Goal: Transaction & Acquisition: Download file/media

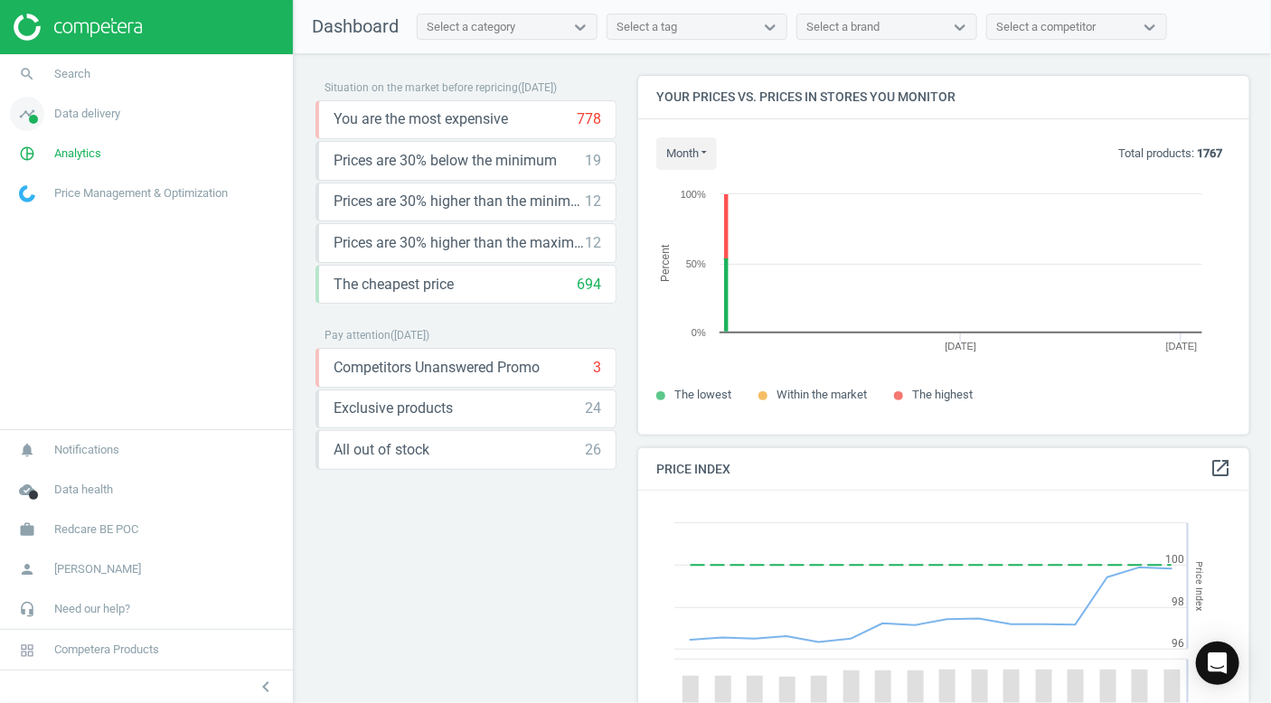
scroll to position [386, 626]
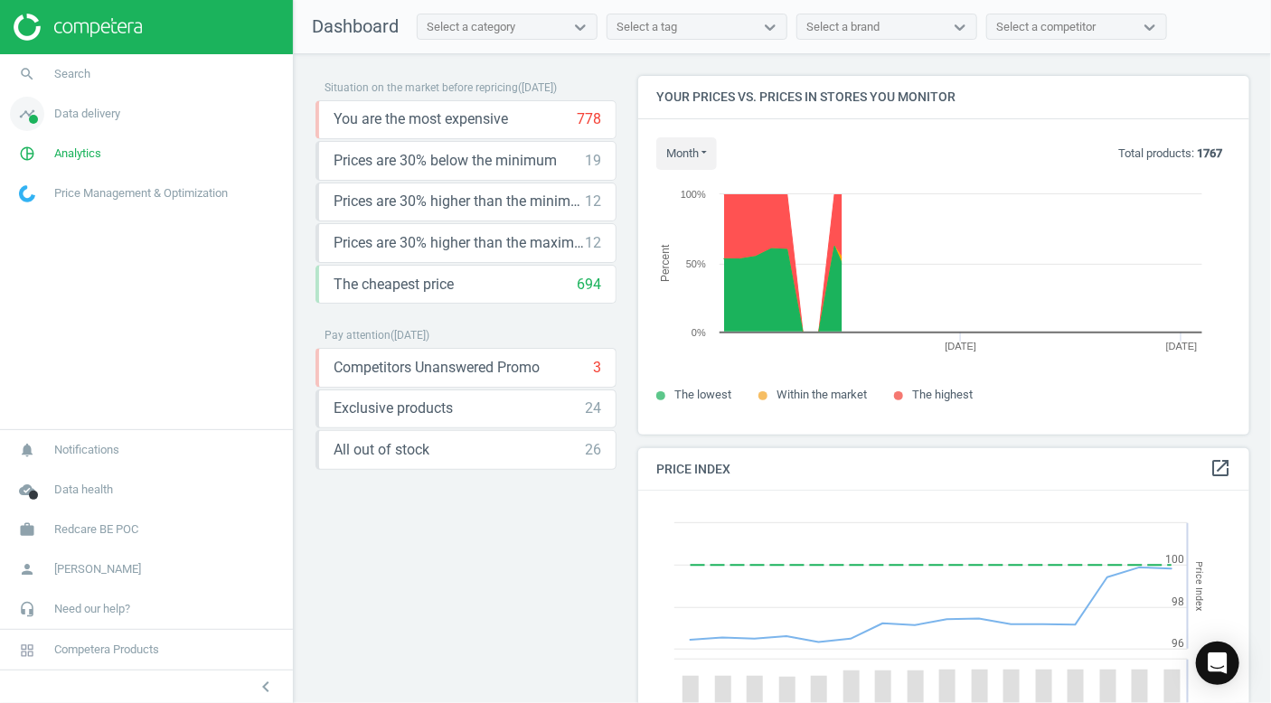
click at [110, 111] on span "Data delivery" at bounding box center [87, 114] width 66 height 16
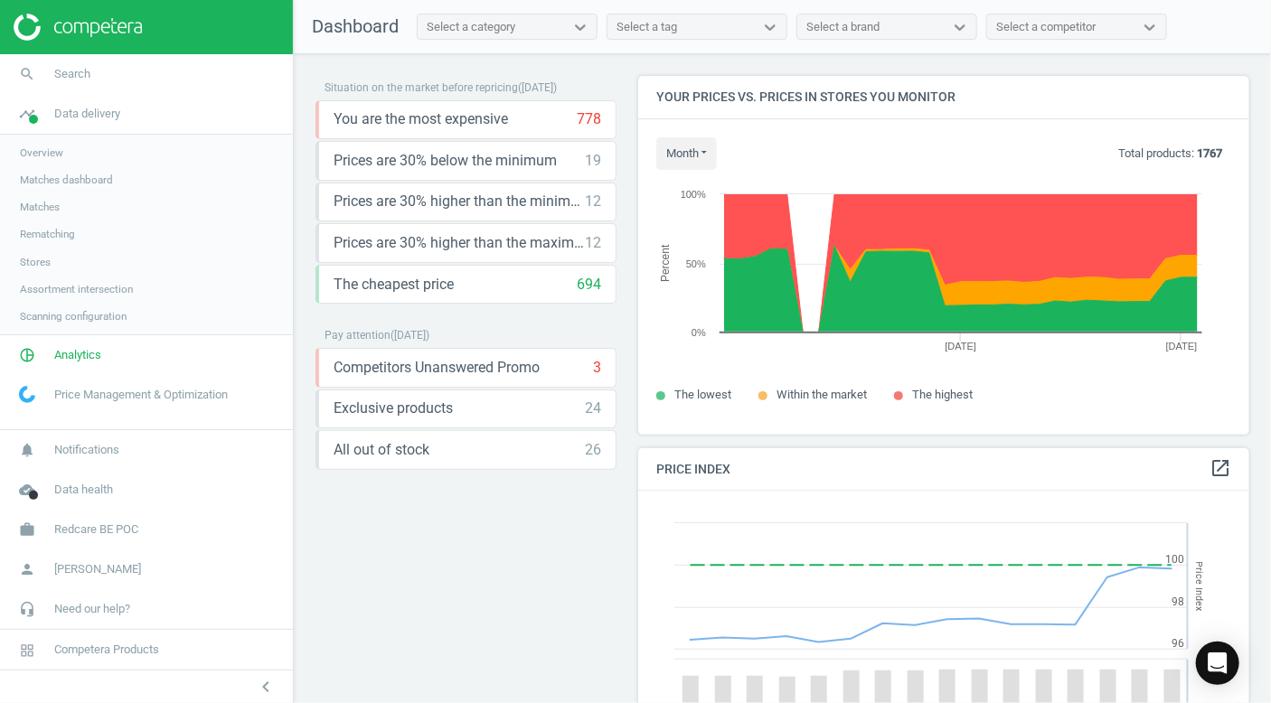
click at [35, 154] on span "Overview" at bounding box center [41, 153] width 43 height 14
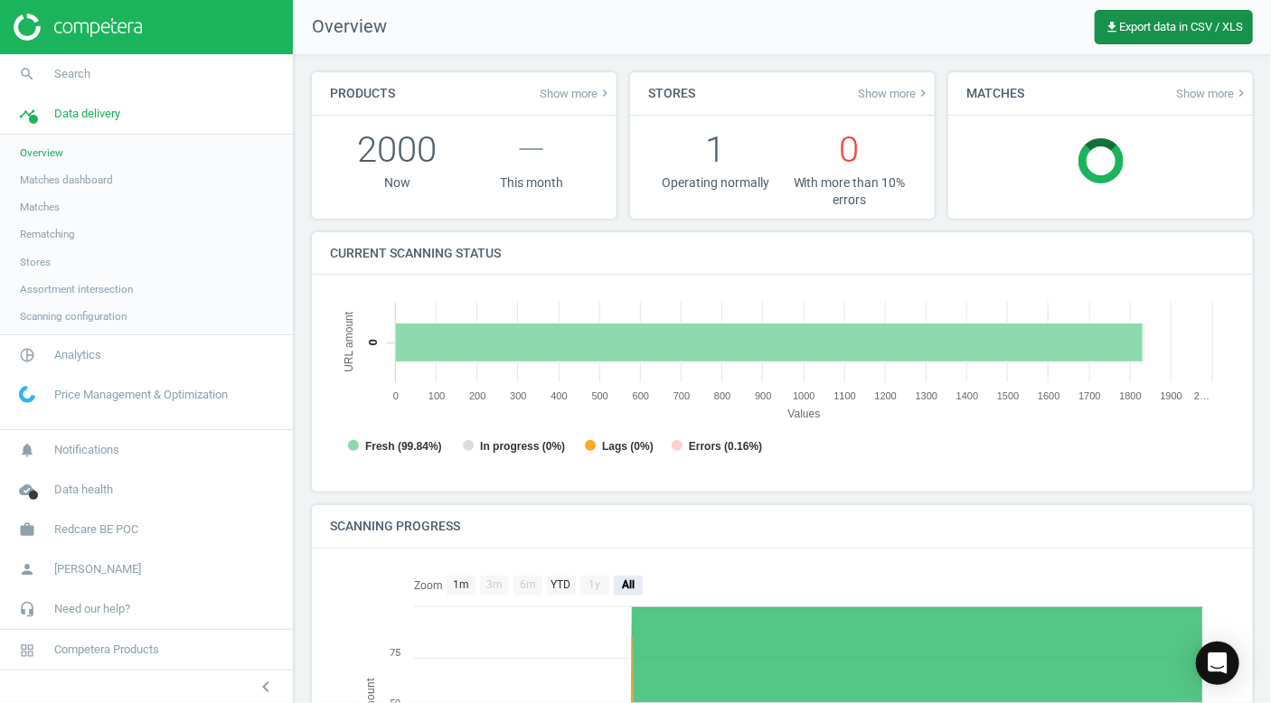
scroll to position [8, 8]
click at [1209, 28] on span "get_app Export data in CSV / XLS" at bounding box center [1174, 27] width 138 height 14
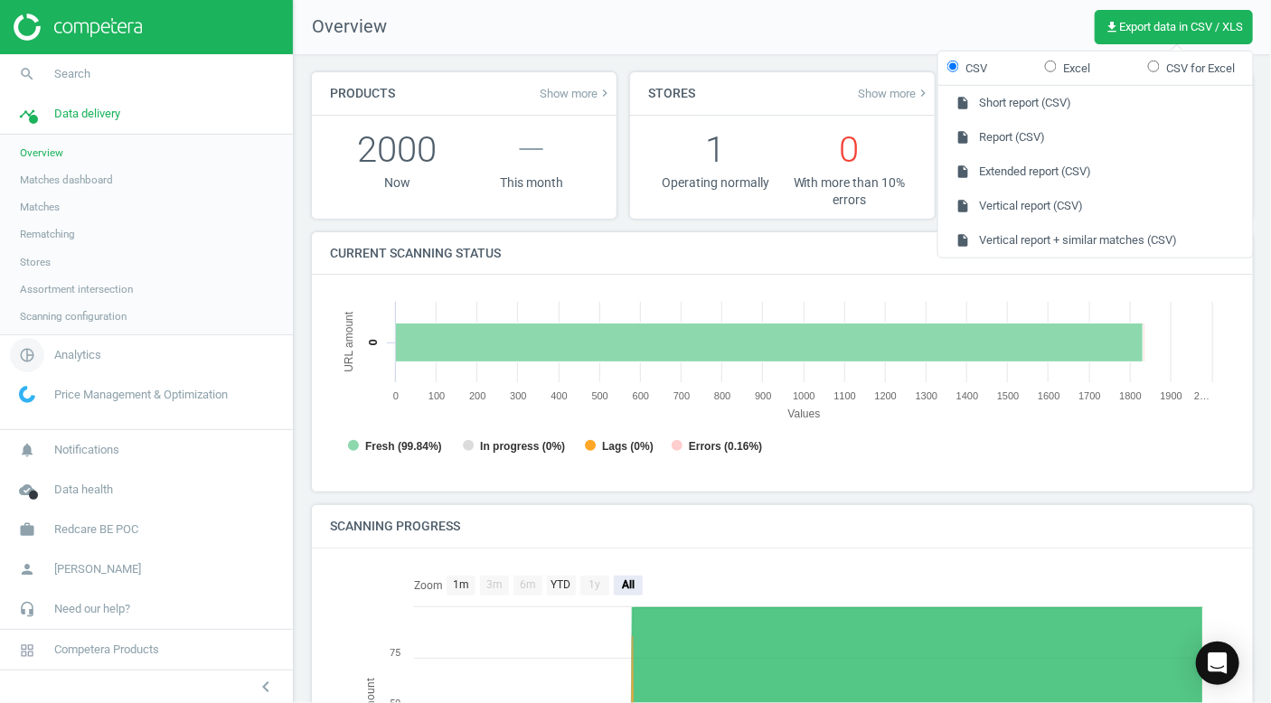
click at [116, 353] on link "pie_chart_outlined Analytics" at bounding box center [146, 355] width 293 height 40
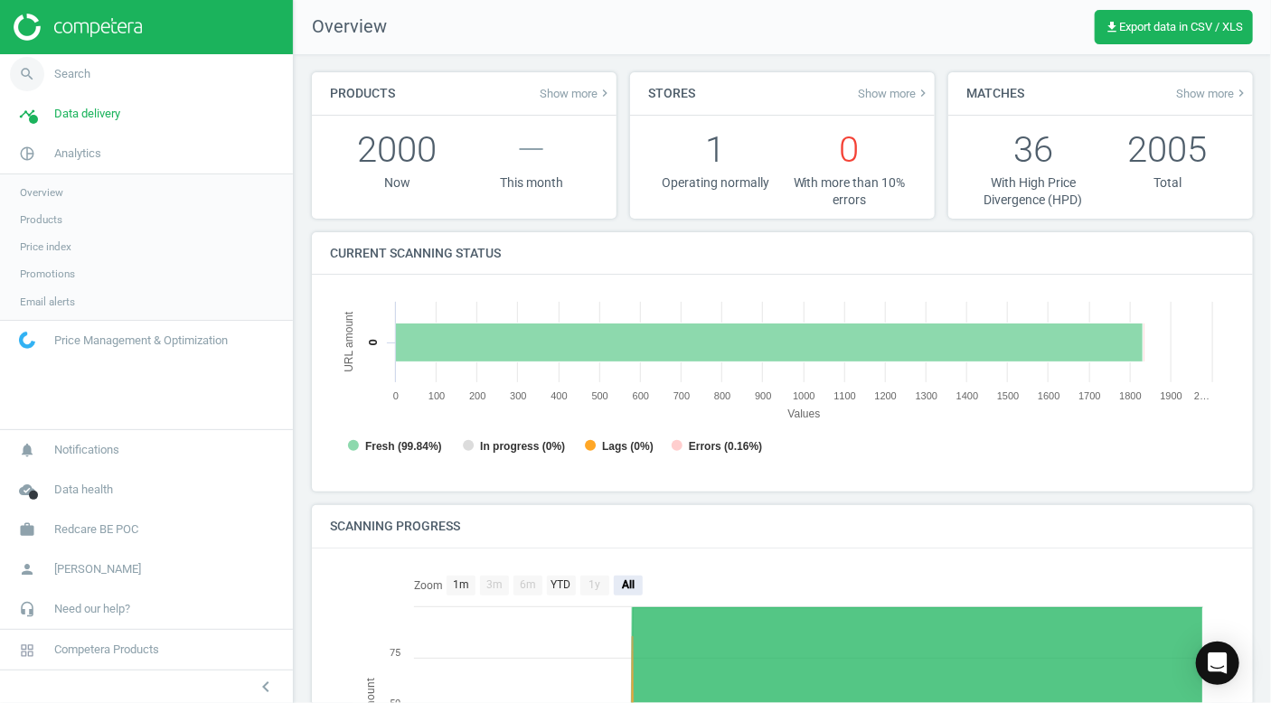
click at [111, 84] on link "search Search" at bounding box center [146, 74] width 293 height 40
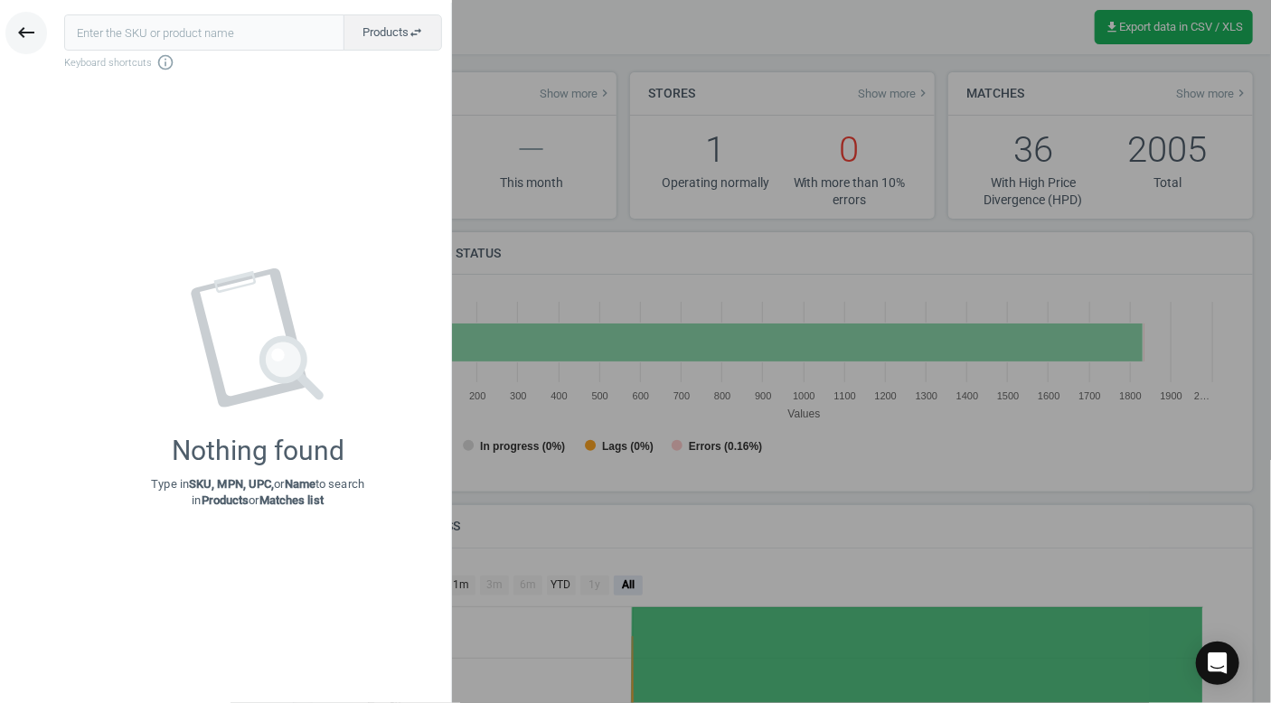
click at [17, 29] on icon "keyboard_backspace" at bounding box center [26, 33] width 22 height 22
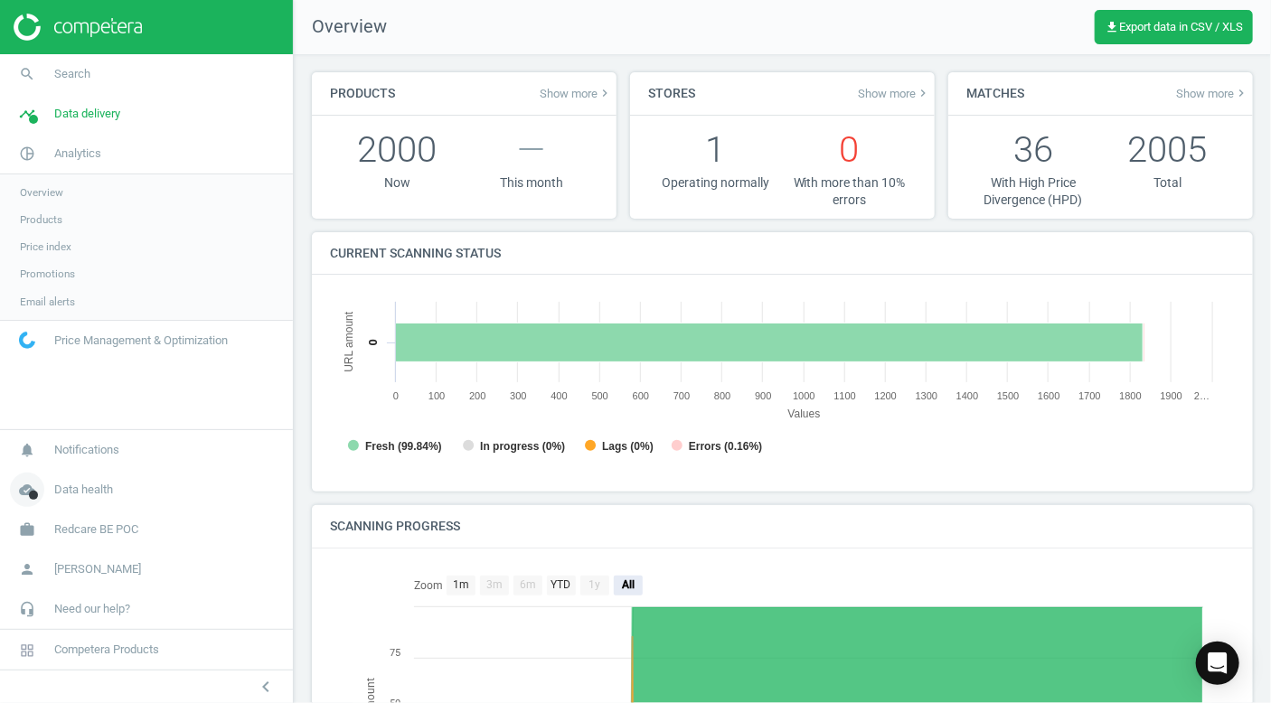
click at [103, 489] on span "Data health" at bounding box center [83, 490] width 59 height 16
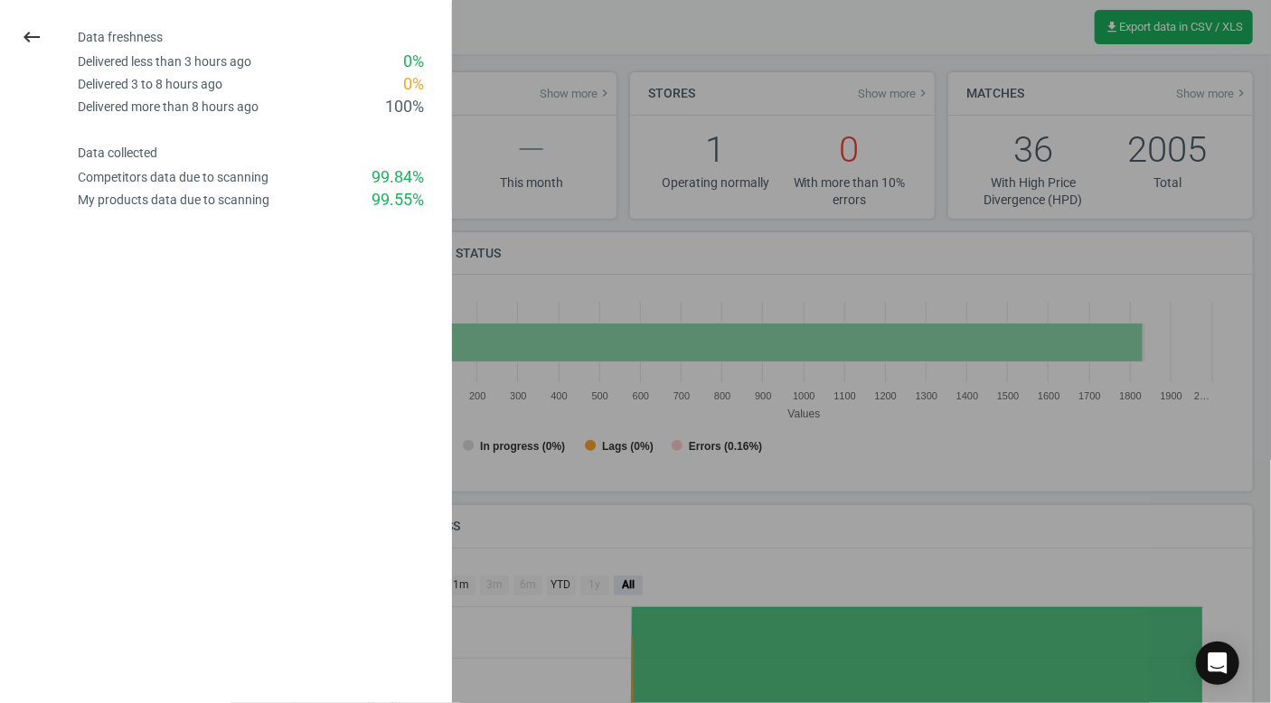
click at [12, 49] on div "keyboard_backspace" at bounding box center [32, 37] width 64 height 42
click at [20, 39] on button "keyboard_backspace" at bounding box center [32, 37] width 42 height 42
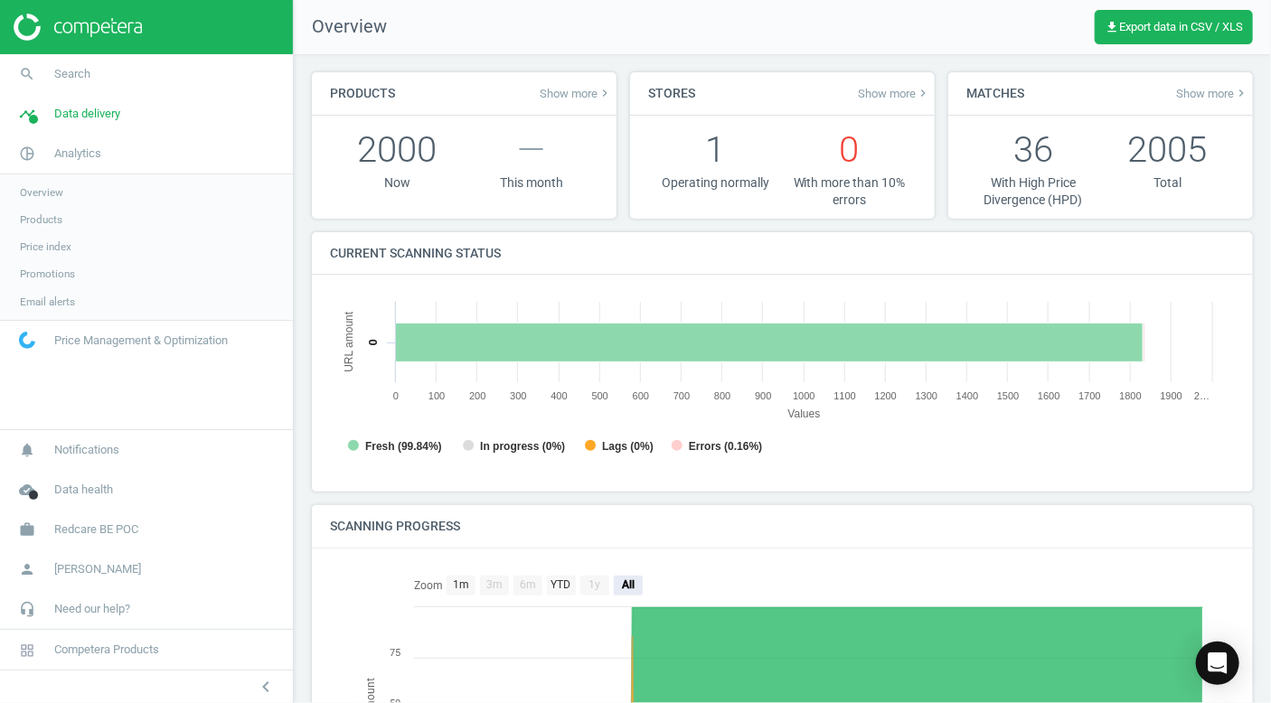
click at [112, 343] on span "Price Management & Optimization" at bounding box center [141, 341] width 174 height 16
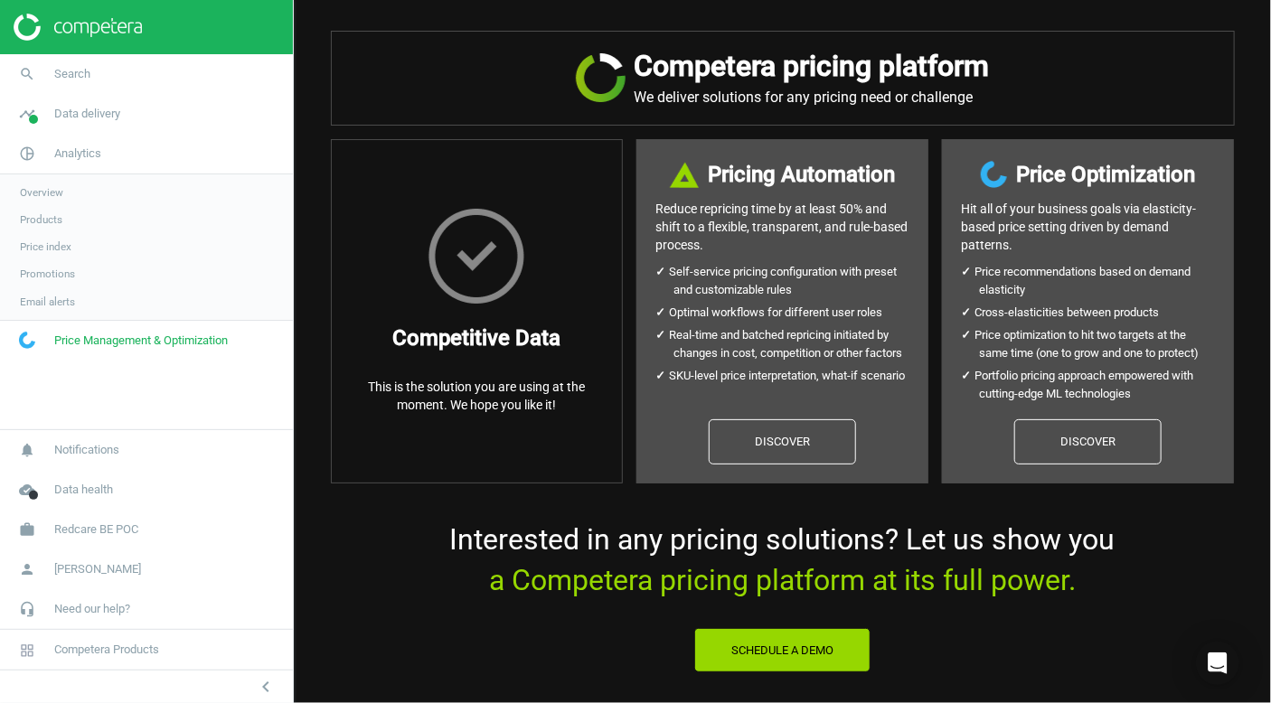
click at [48, 245] on span "Price index" at bounding box center [46, 247] width 52 height 14
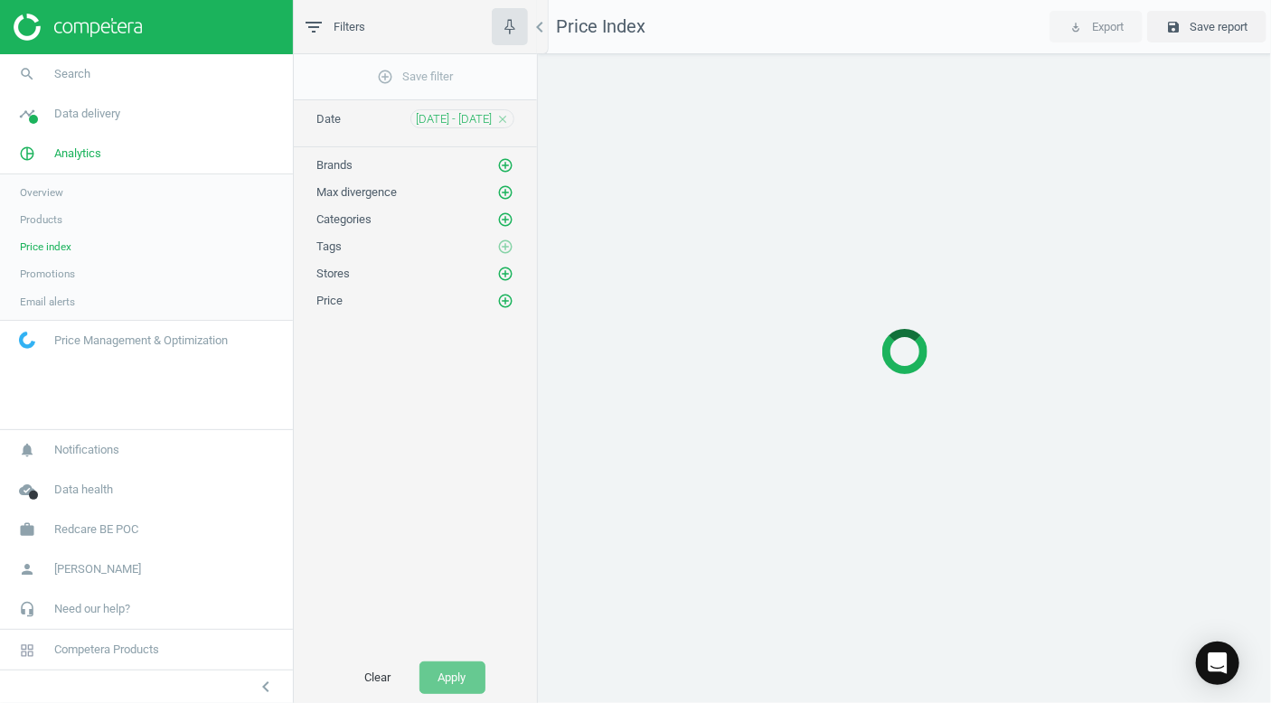
click at [59, 197] on span "Overview" at bounding box center [41, 192] width 43 height 14
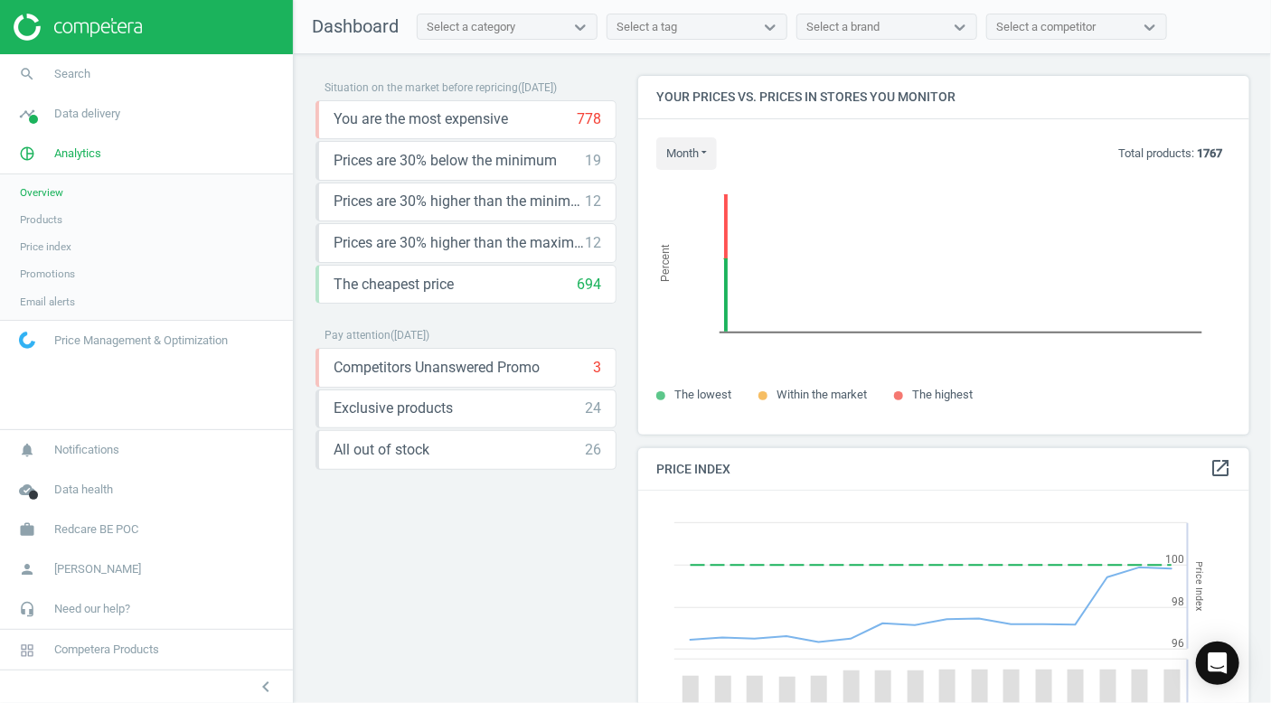
scroll to position [444, 626]
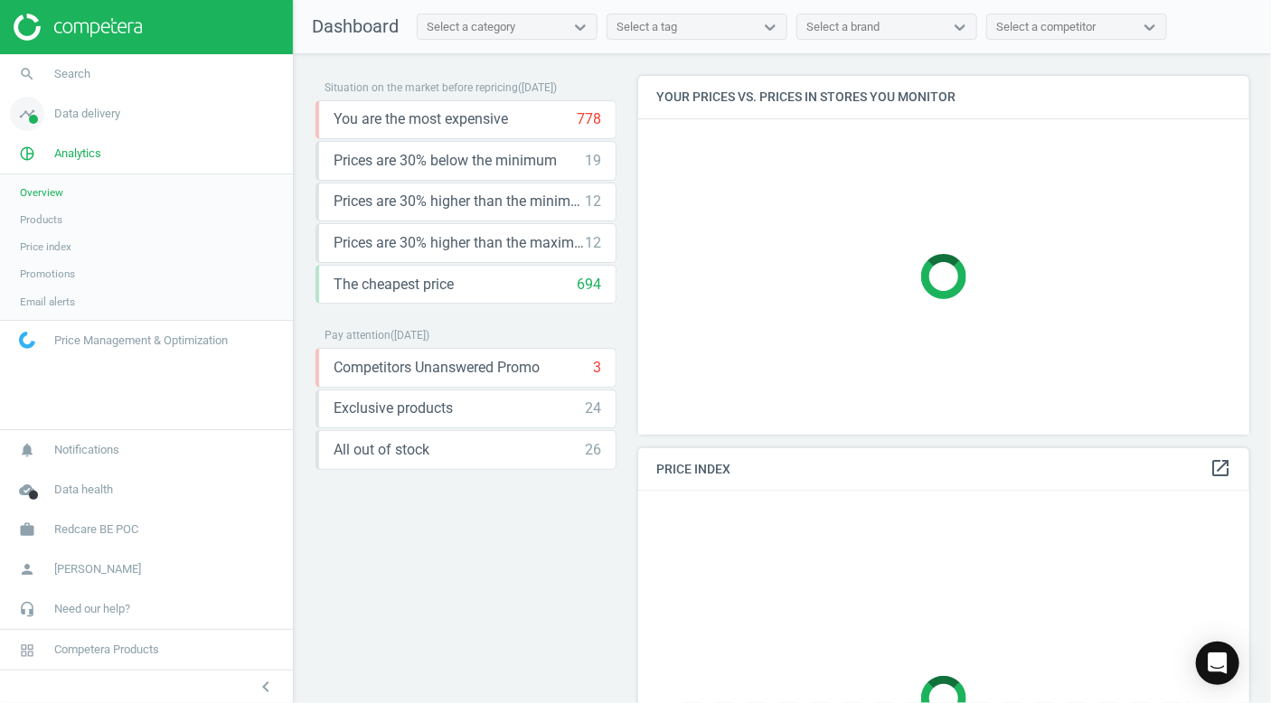
click at [105, 114] on span "Data delivery" at bounding box center [87, 114] width 66 height 16
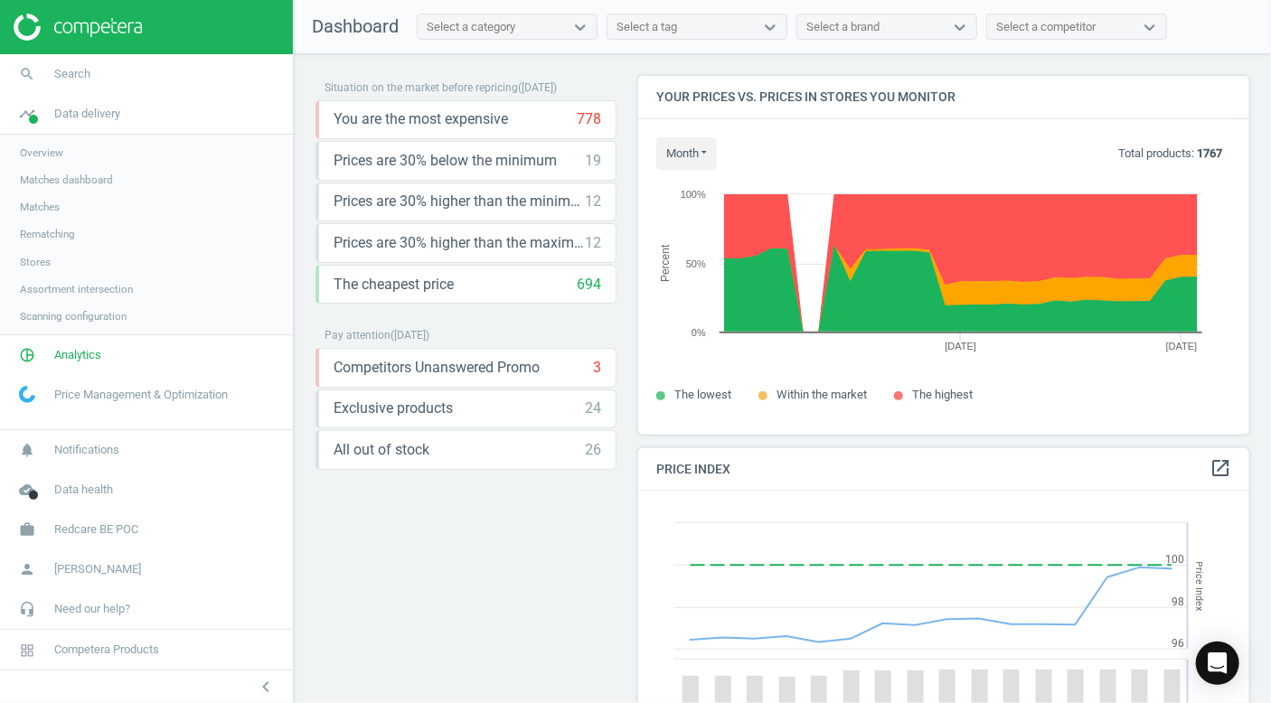
click at [57, 151] on span "Overview" at bounding box center [41, 153] width 43 height 14
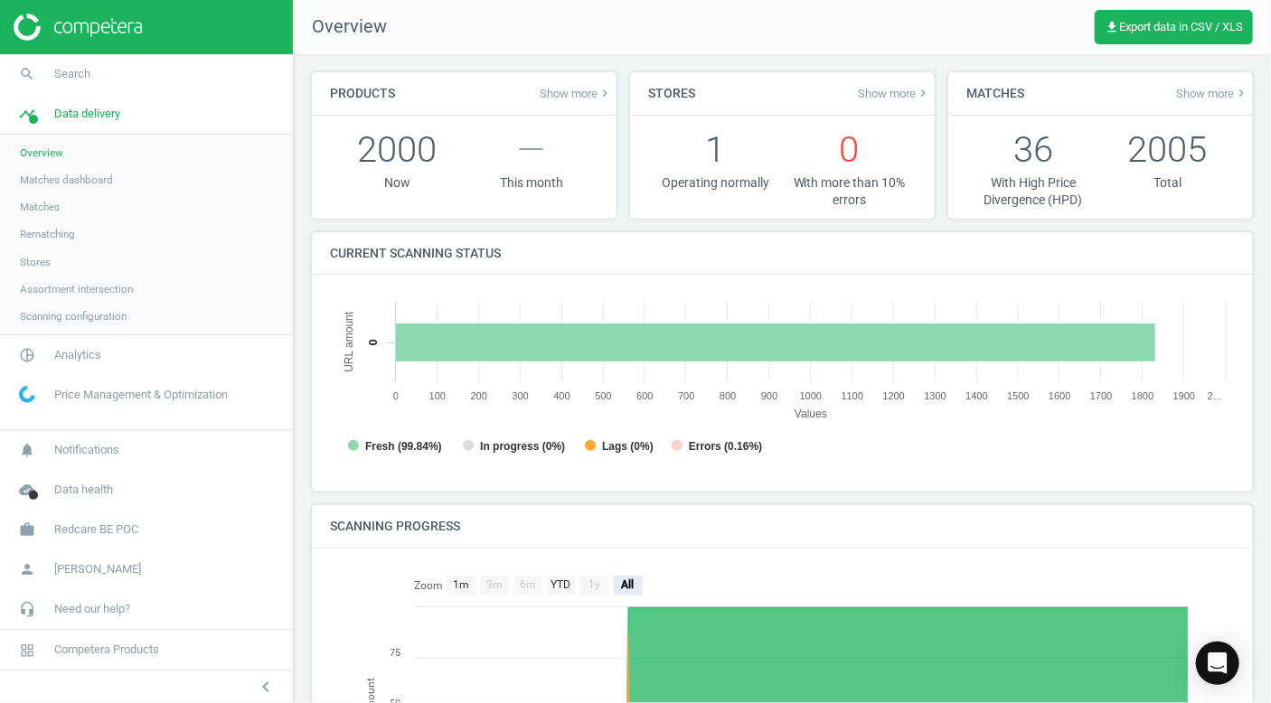
scroll to position [390, 918]
click at [83, 319] on span "Scanning configuration" at bounding box center [73, 316] width 107 height 14
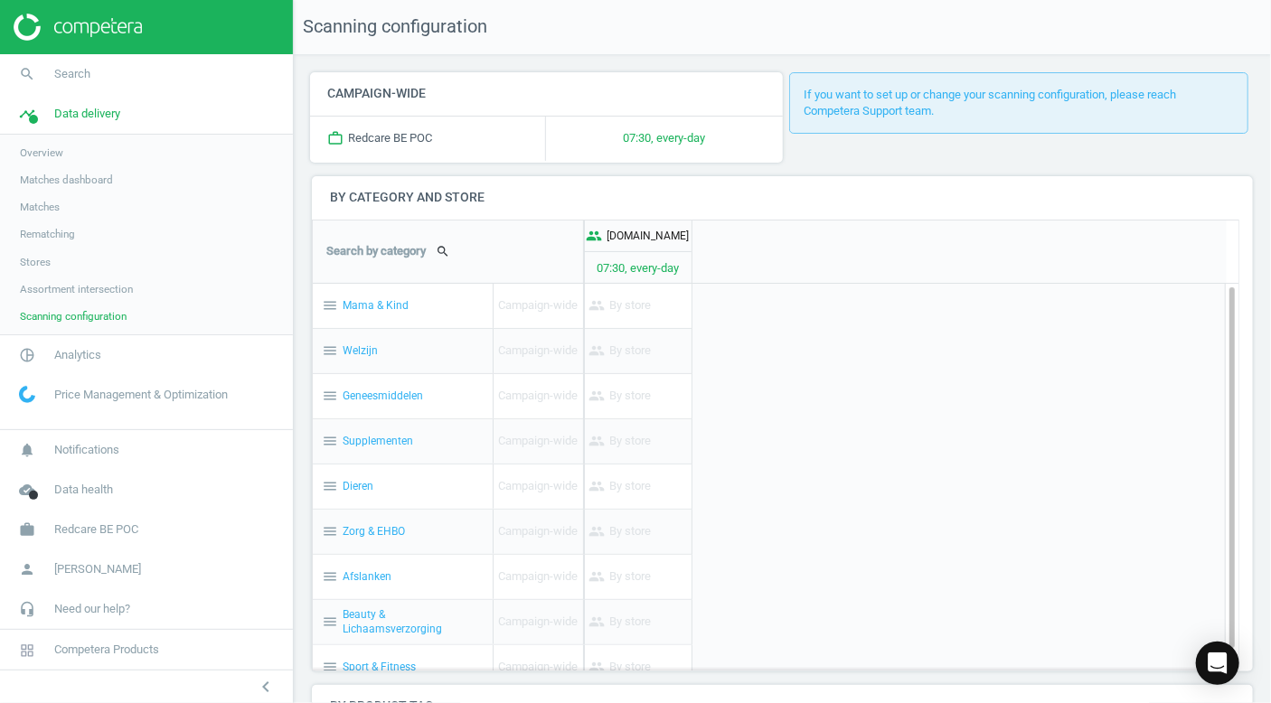
click at [49, 153] on span "Overview" at bounding box center [41, 153] width 43 height 14
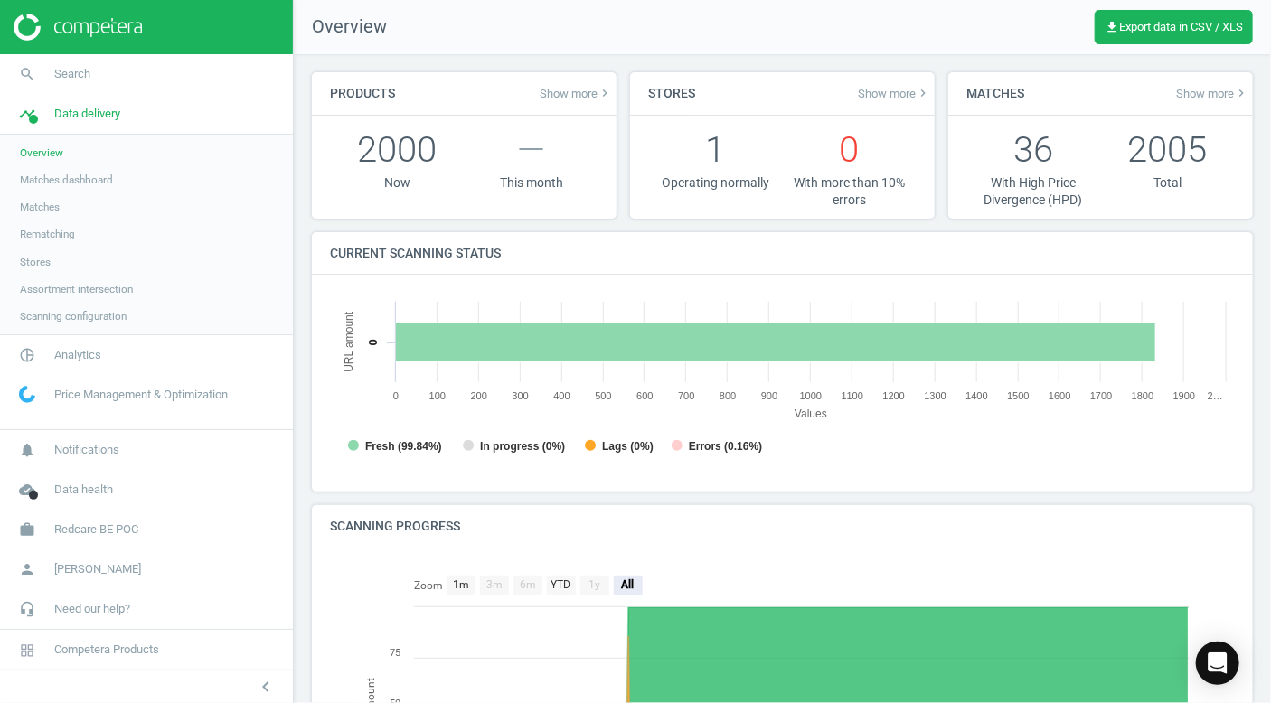
scroll to position [390, 918]
click at [61, 178] on span "Matches dashboard" at bounding box center [66, 180] width 93 height 14
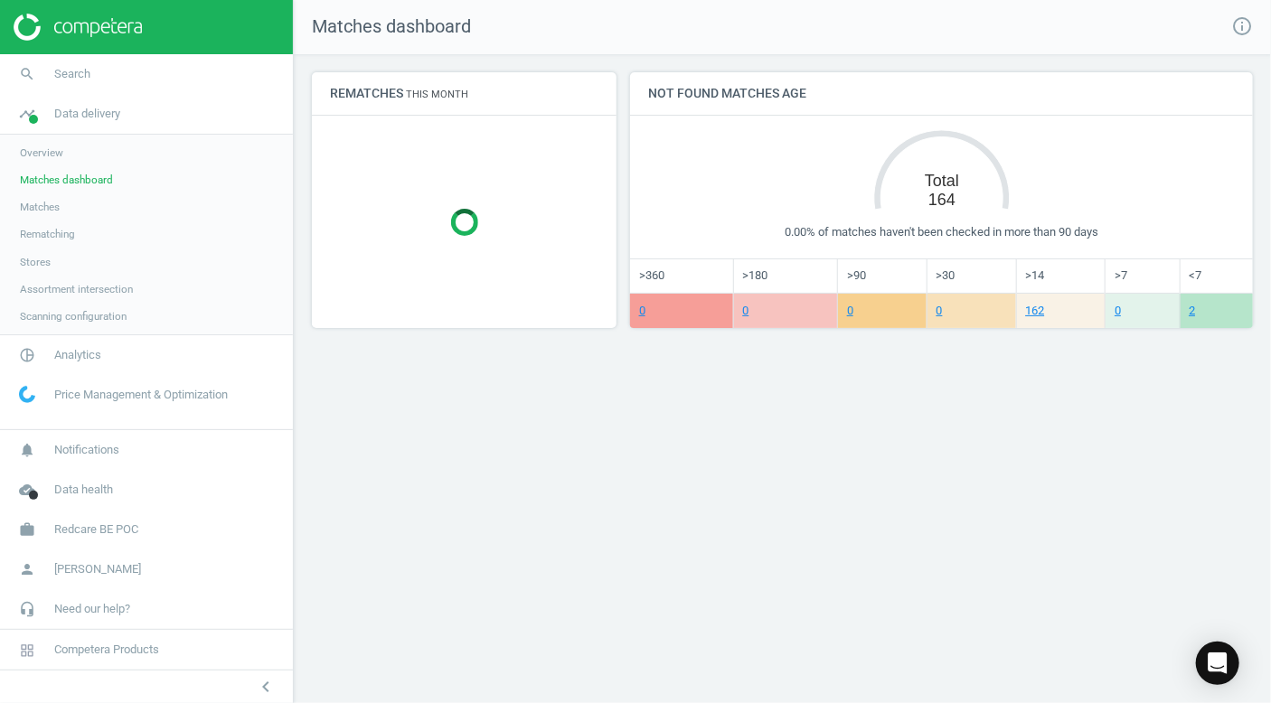
click at [50, 208] on span "Matches" at bounding box center [40, 207] width 40 height 14
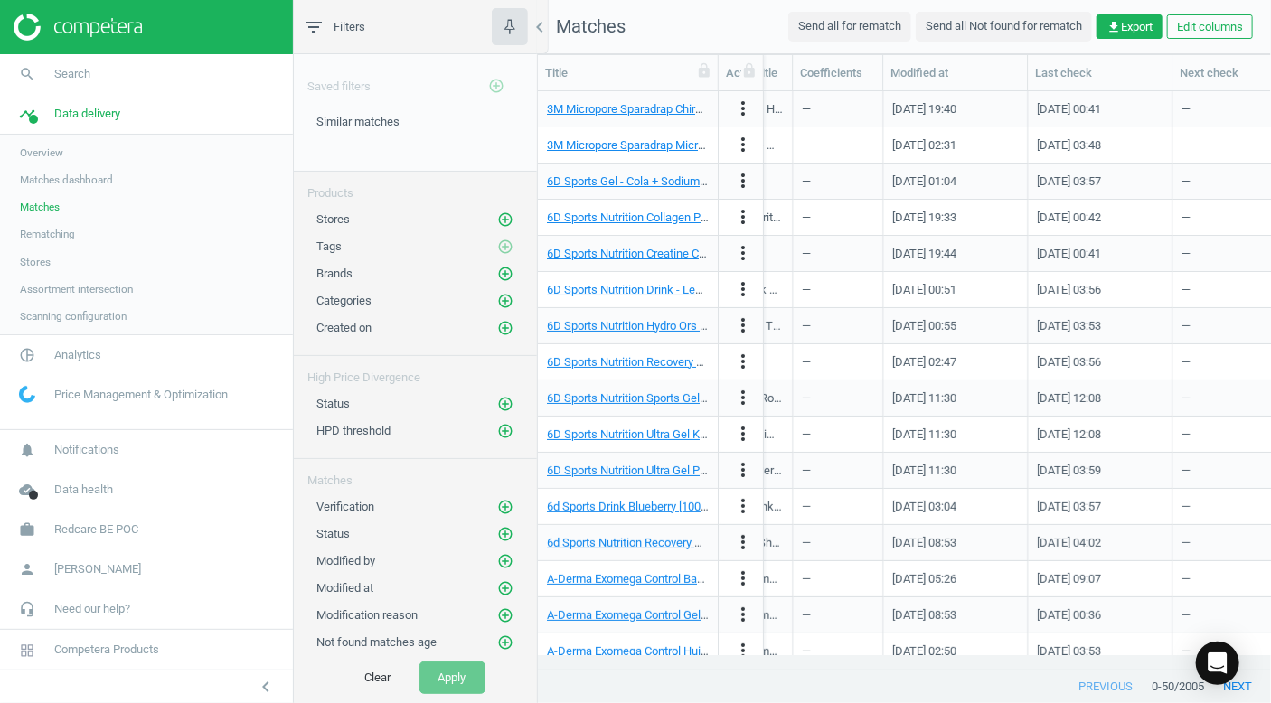
scroll to position [0, 2506]
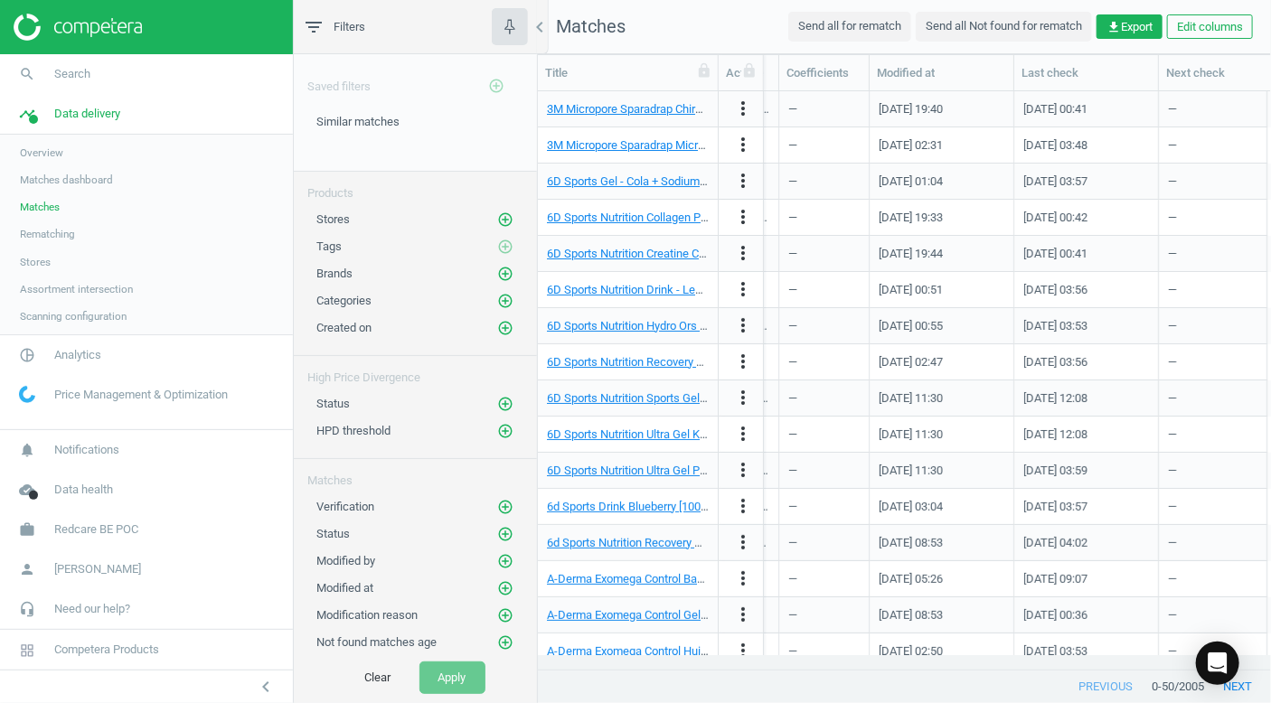
click at [98, 237] on link "Rematching" at bounding box center [146, 234] width 293 height 27
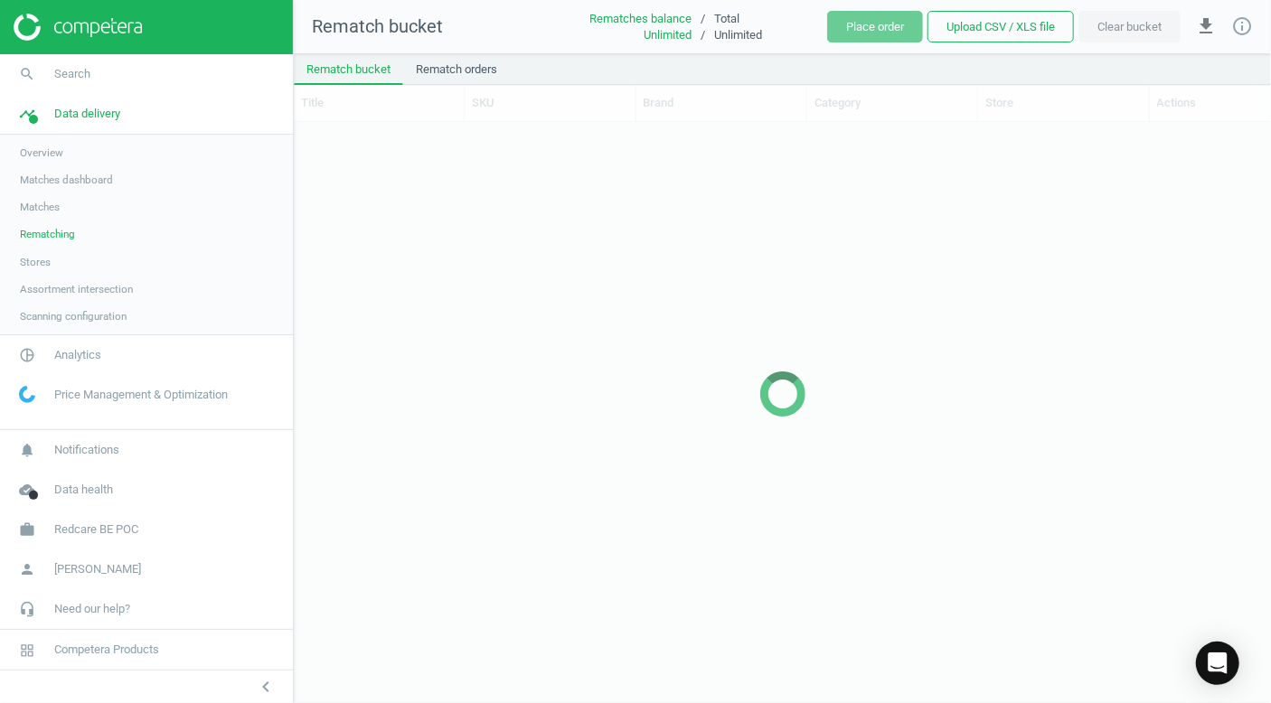
scroll to position [553, 964]
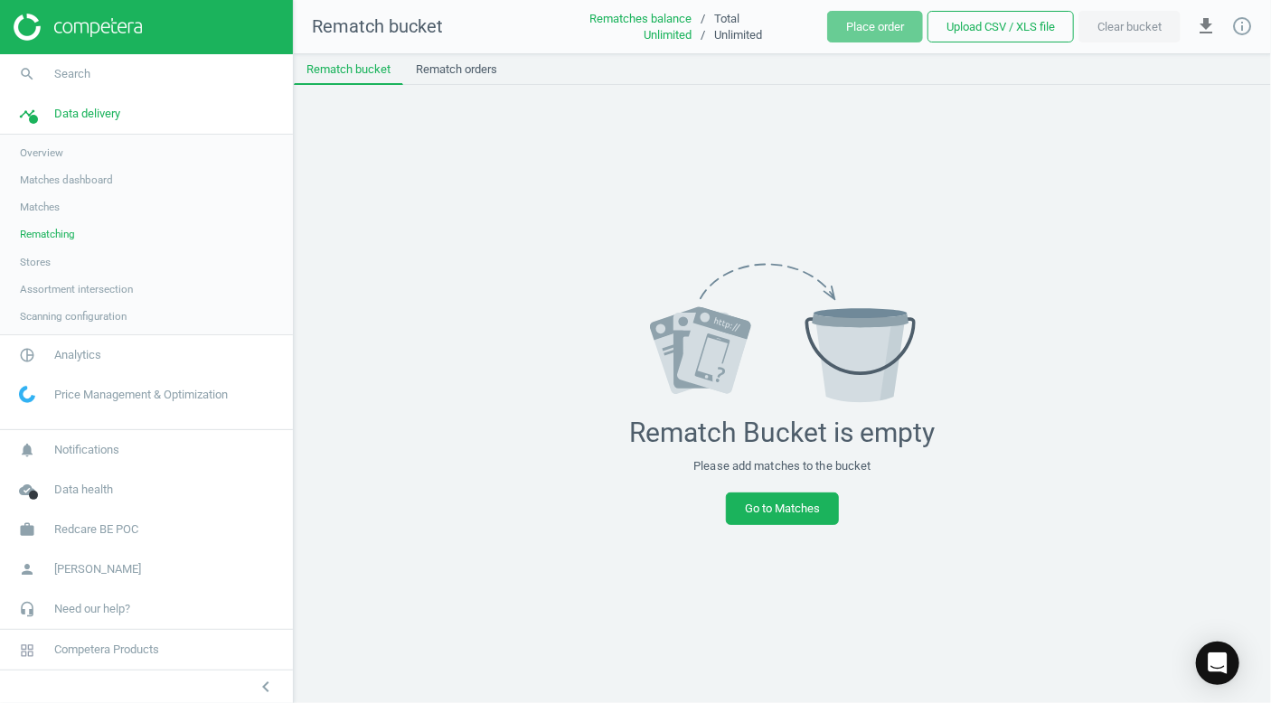
click at [33, 259] on span "Stores" at bounding box center [35, 262] width 31 height 14
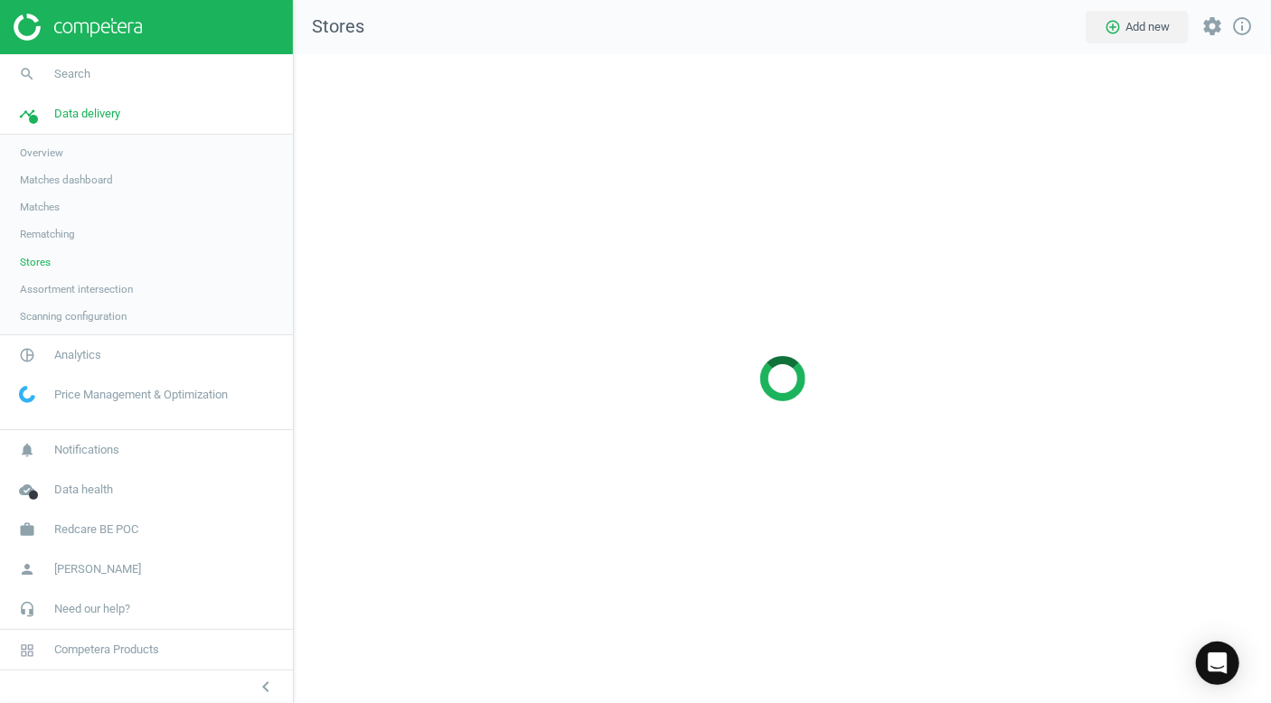
scroll to position [676, 1005]
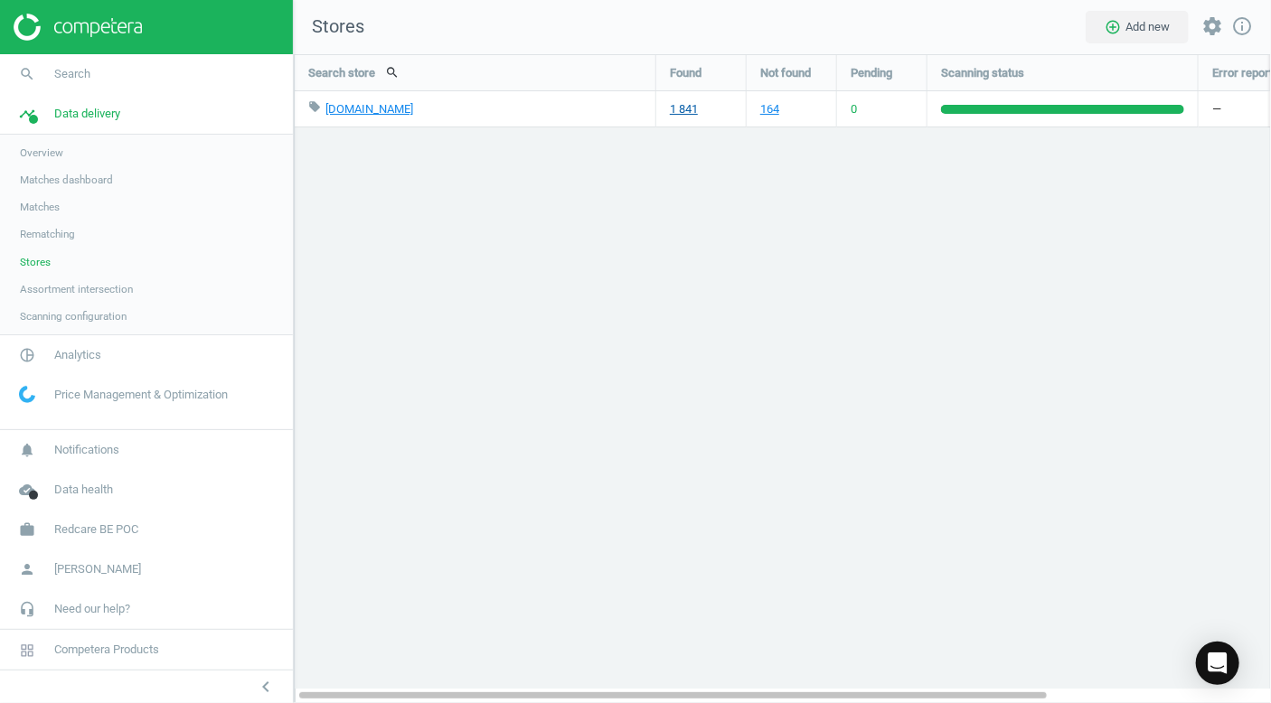
click at [687, 105] on link "1 841" at bounding box center [684, 109] width 28 height 16
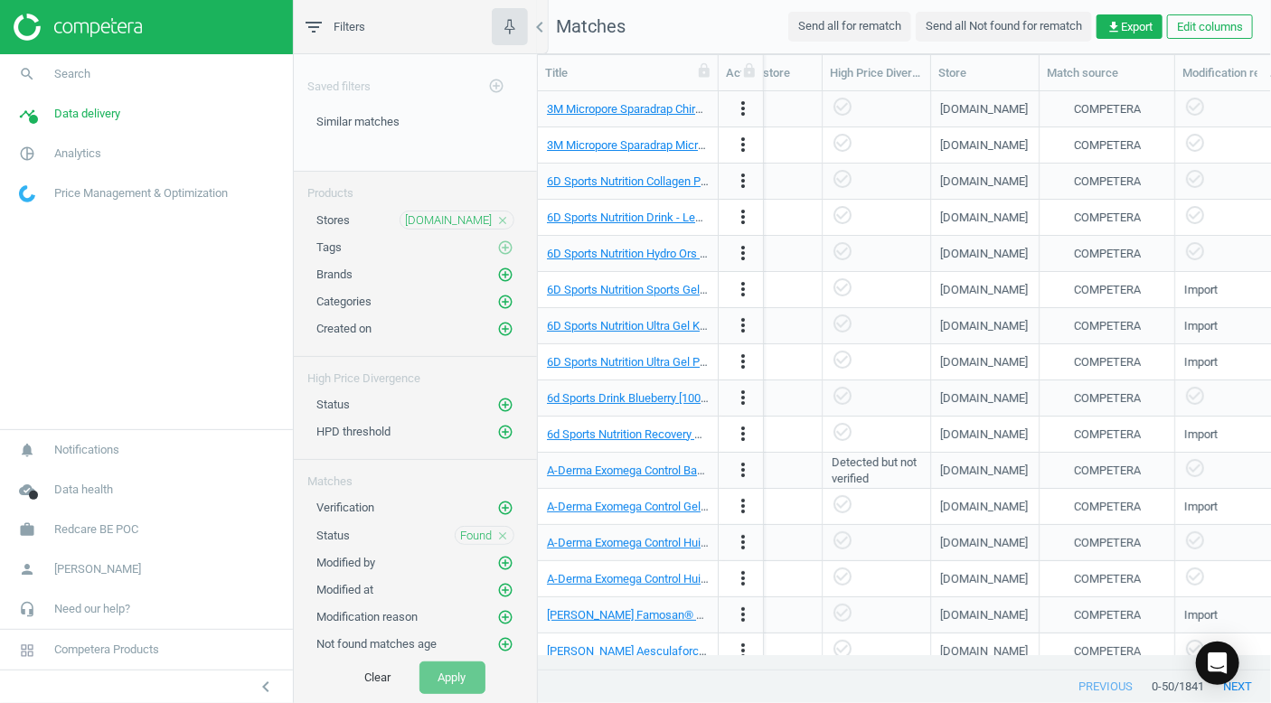
scroll to position [0, 1396]
click at [123, 526] on span "Redcare BE POC" at bounding box center [96, 530] width 84 height 16
click at [76, 479] on span "Switch campaign" at bounding box center [60, 476] width 80 height 14
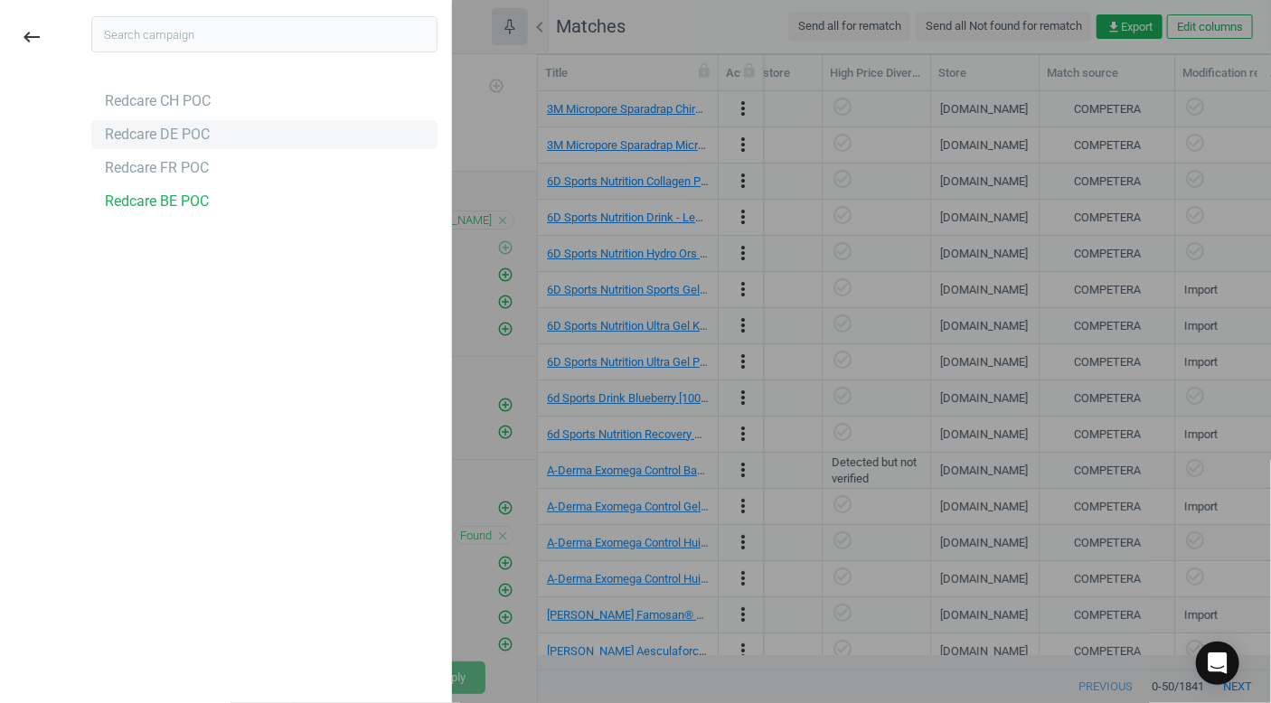
click at [183, 128] on div "Redcare DE POC" at bounding box center [157, 135] width 105 height 20
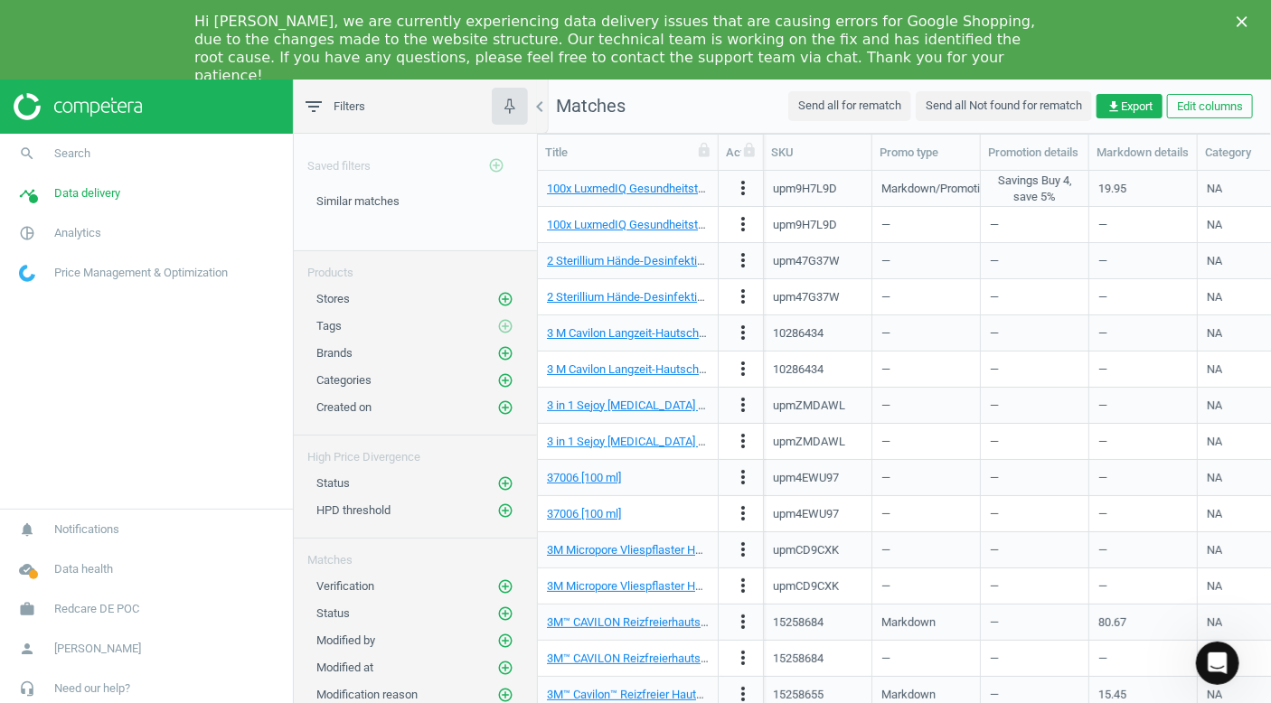
click at [1242, 17] on icon "Close" at bounding box center [1242, 21] width 11 height 11
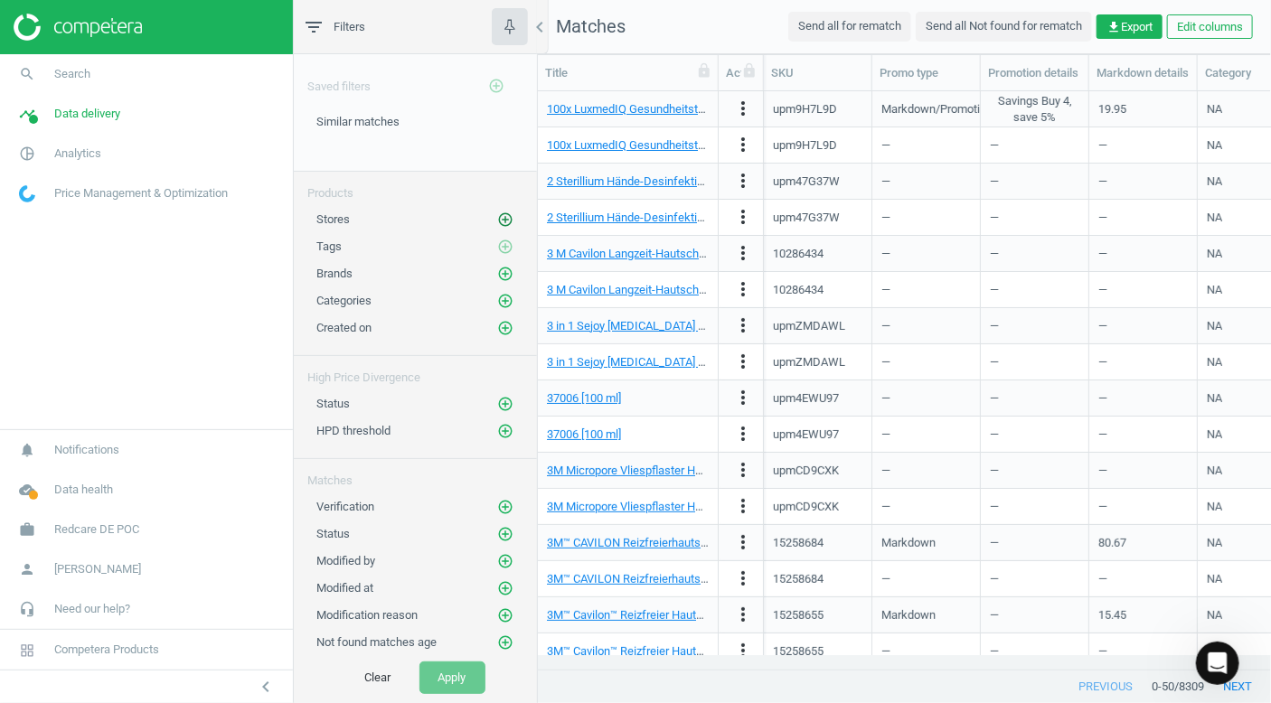
click at [497, 212] on icon "add_circle_outline" at bounding box center [505, 220] width 16 height 16
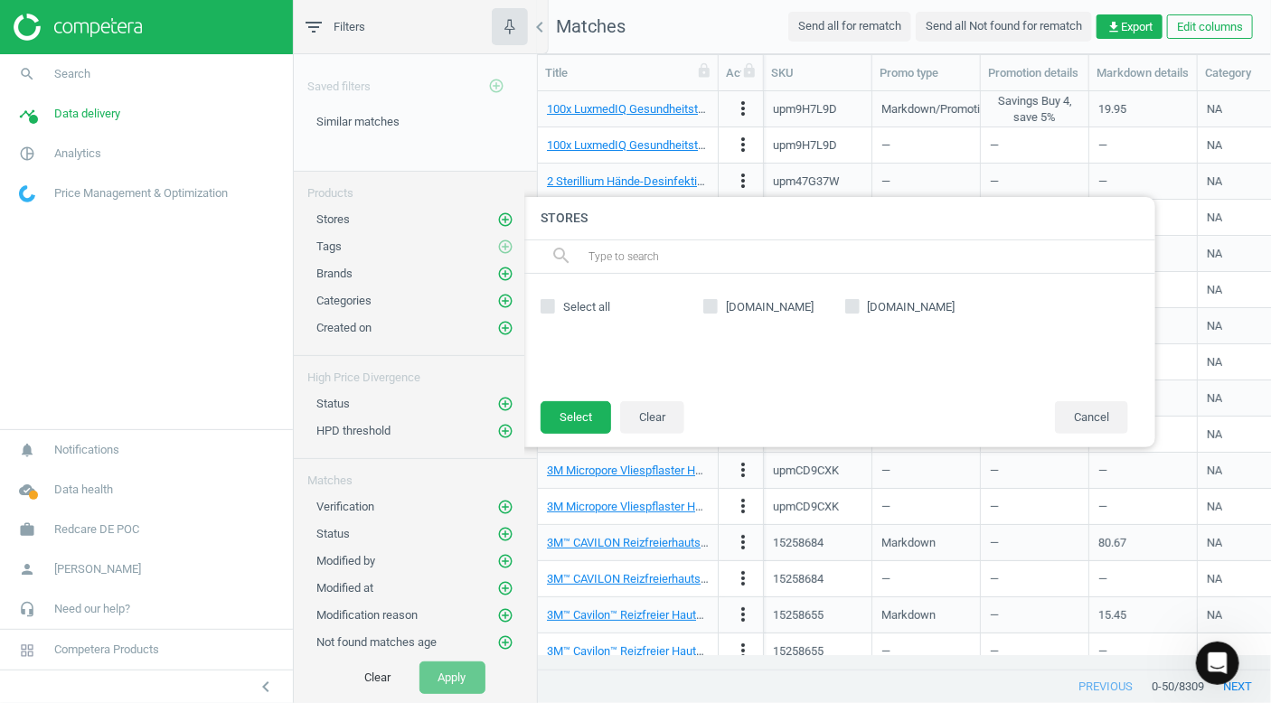
click at [854, 304] on input "[DOMAIN_NAME]" at bounding box center [852, 307] width 12 height 12
checkbox input "true"
click at [581, 414] on button "Select" at bounding box center [576, 417] width 71 height 33
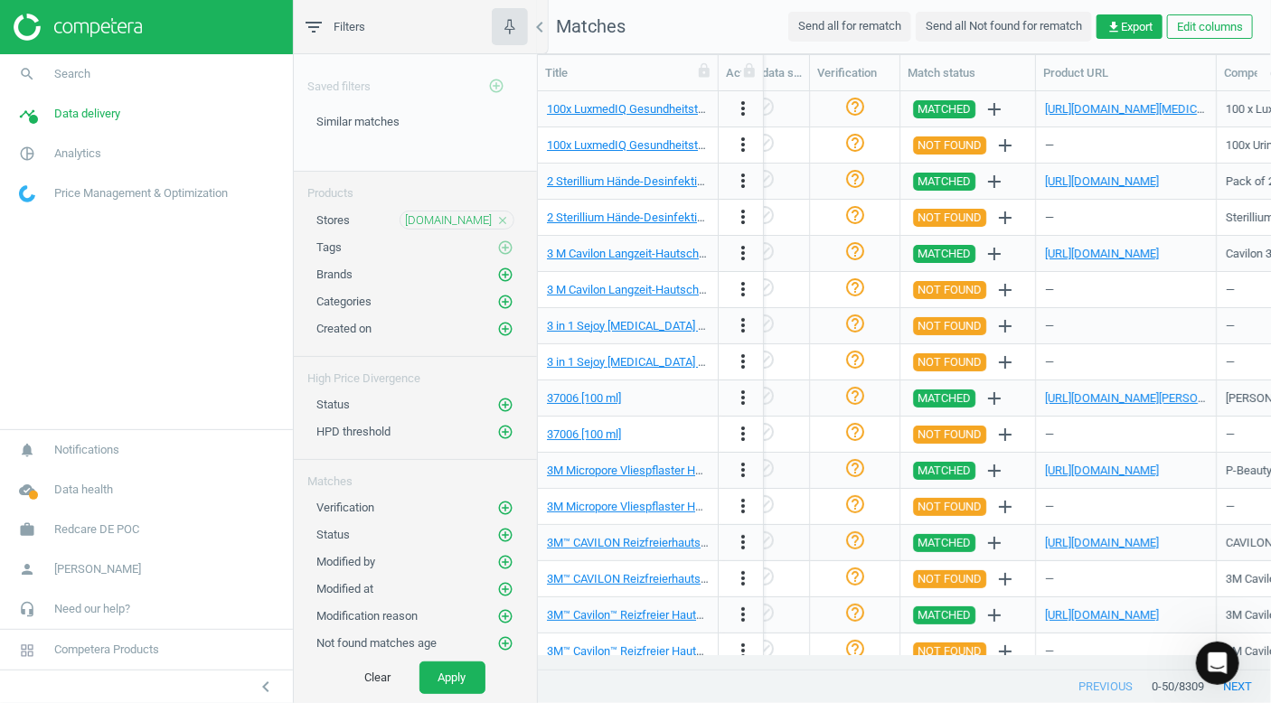
scroll to position [0, 1960]
click at [1119, 78] on div "Product URL" at bounding box center [1125, 73] width 165 height 16
click at [1081, 59] on div "Product URL" at bounding box center [1126, 72] width 181 height 35
click at [1085, 66] on div "Product URL" at bounding box center [1125, 73] width 165 height 16
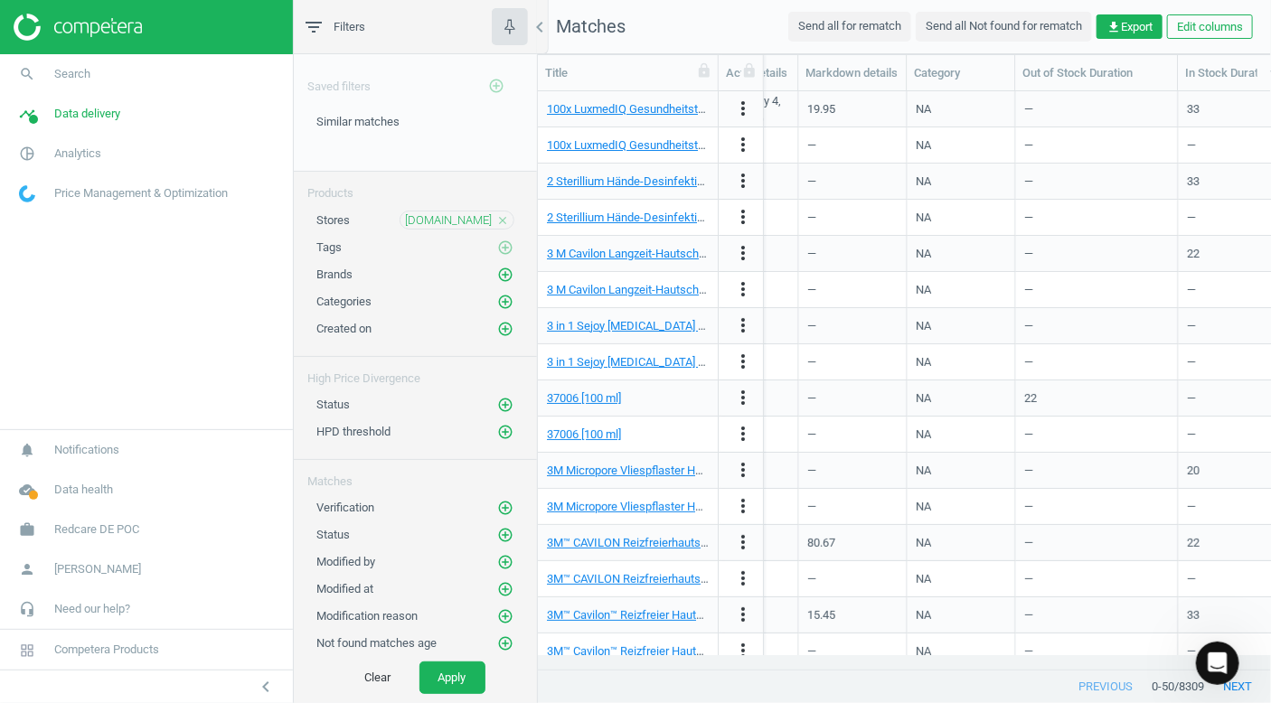
scroll to position [0, 0]
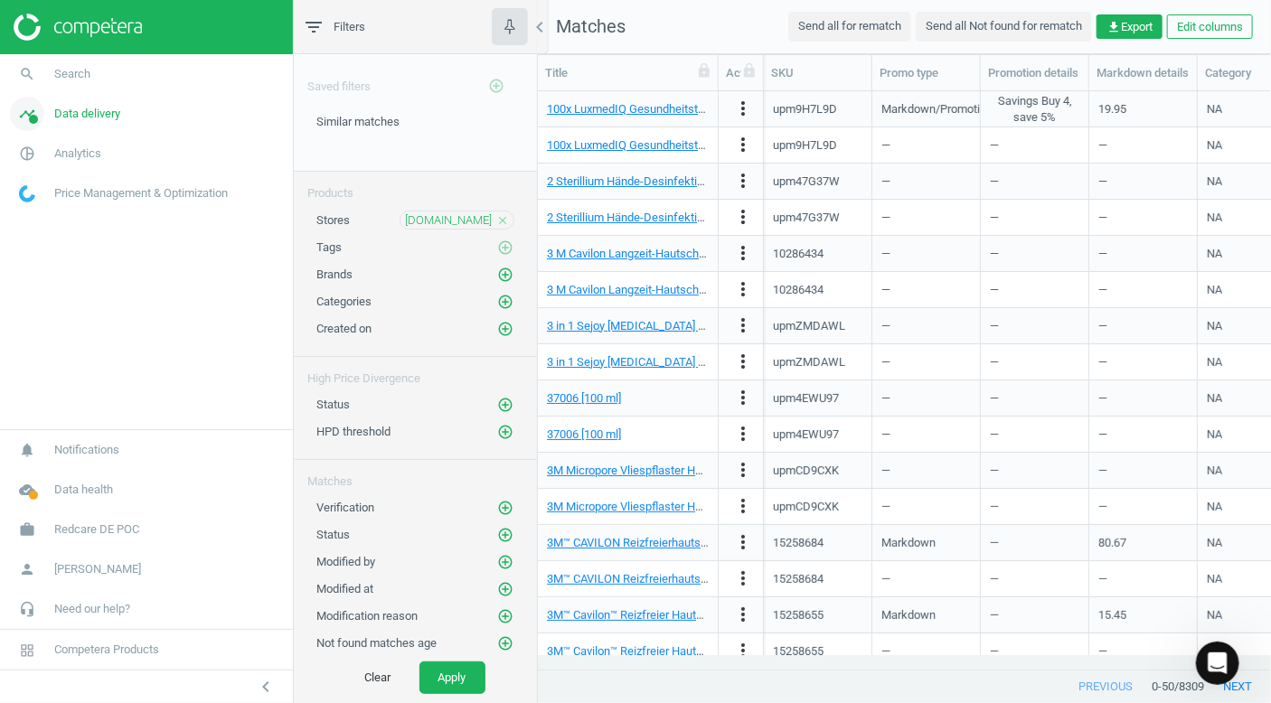
click at [87, 105] on link "timeline Data delivery" at bounding box center [146, 114] width 293 height 40
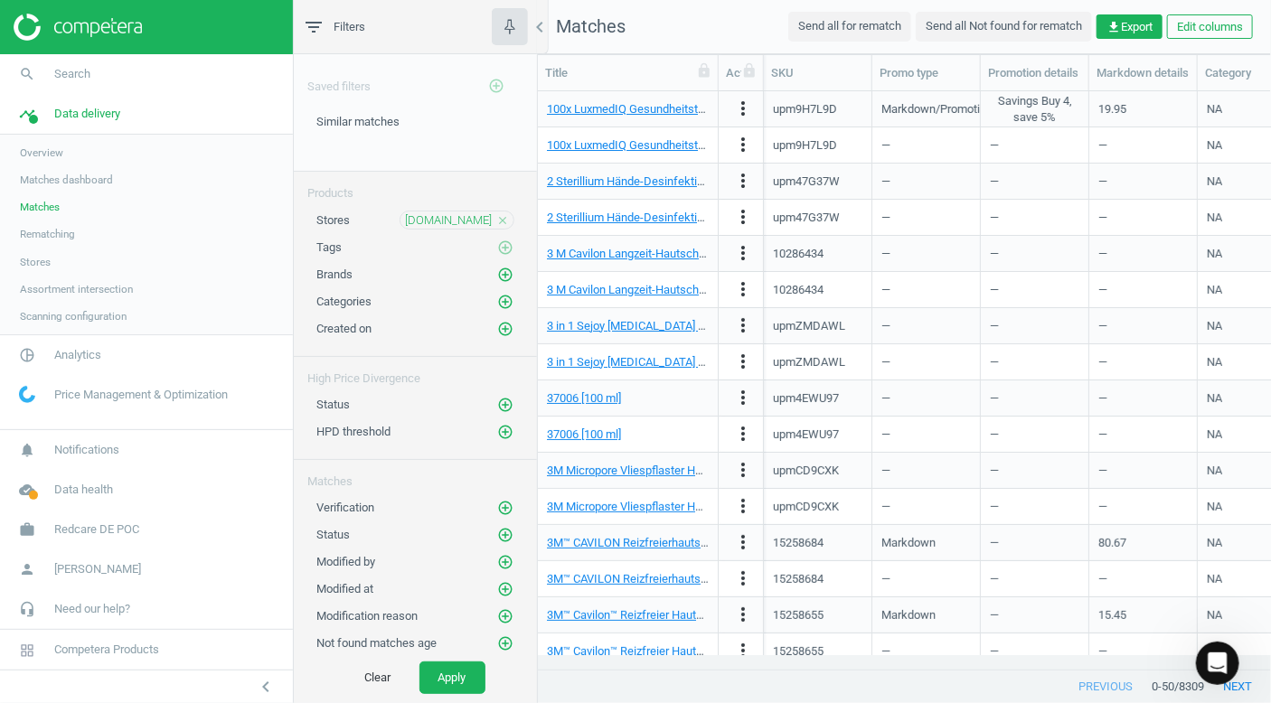
click at [46, 206] on span "Matches" at bounding box center [40, 207] width 40 height 14
click at [42, 207] on span "Matches" at bounding box center [40, 207] width 40 height 14
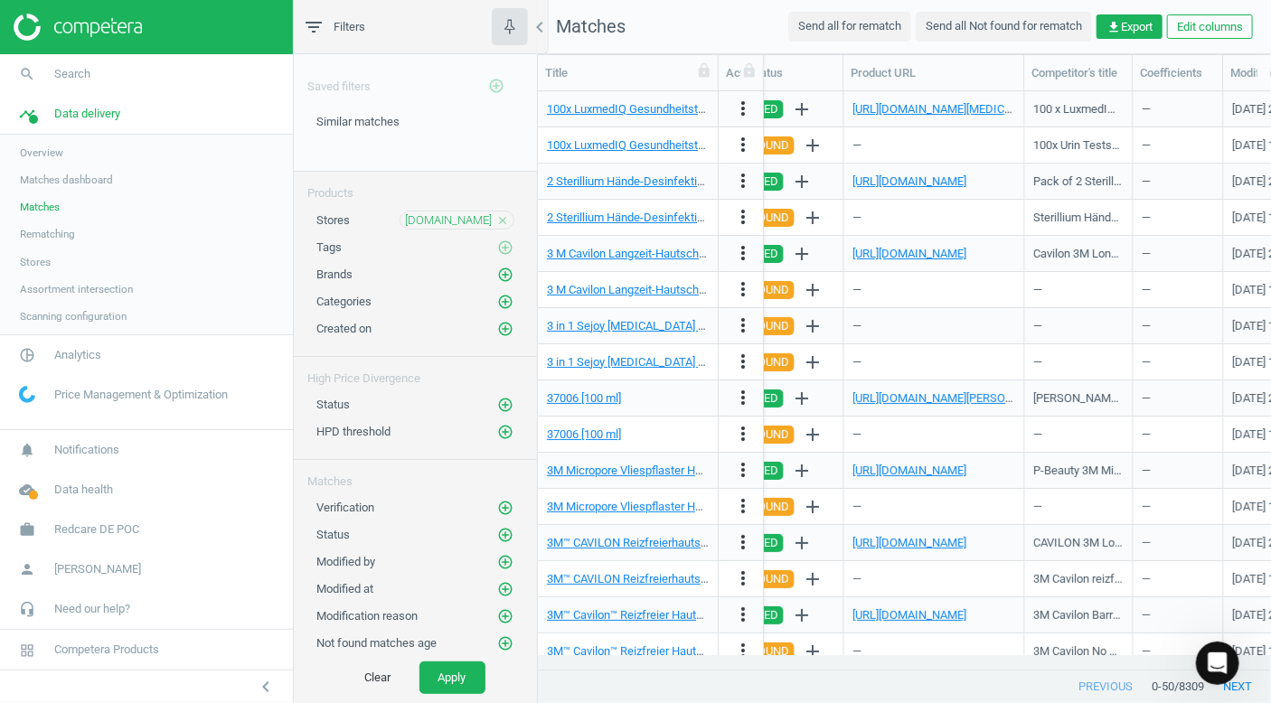
scroll to position [0, 2151]
click at [967, 181] on link "[URL][DOMAIN_NAME]" at bounding box center [910, 181] width 114 height 14
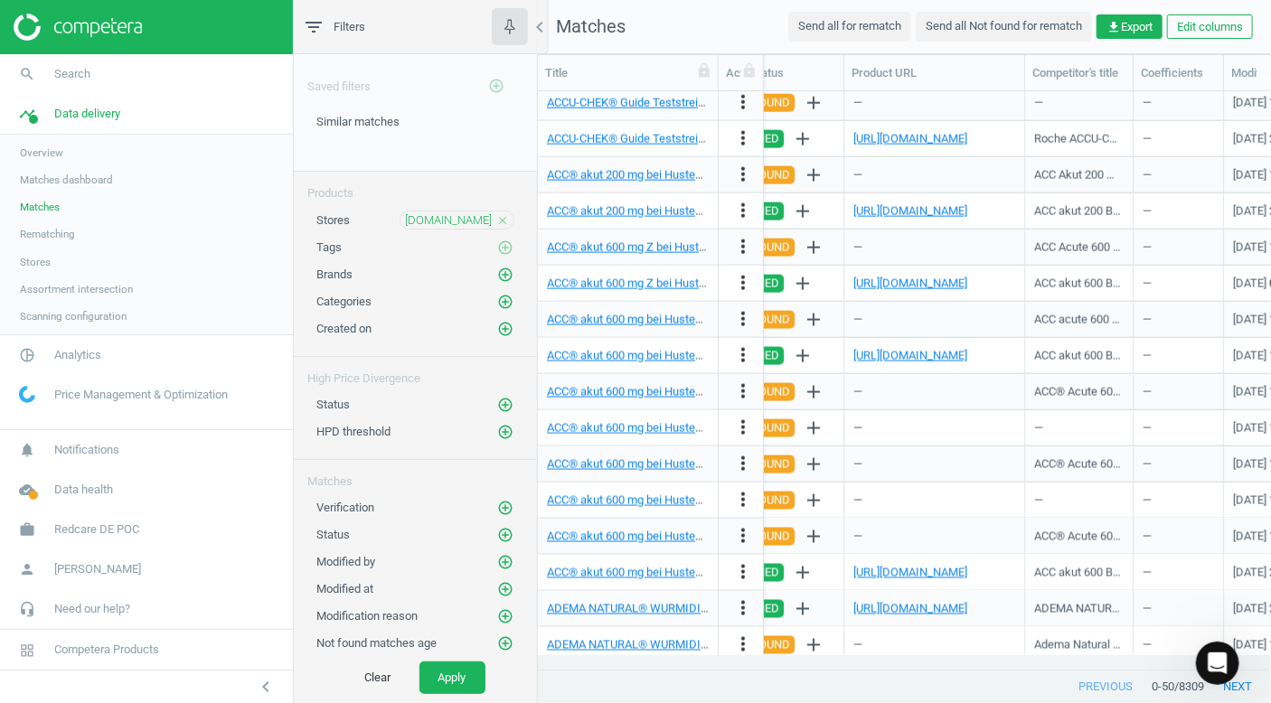
scroll to position [1244, 0]
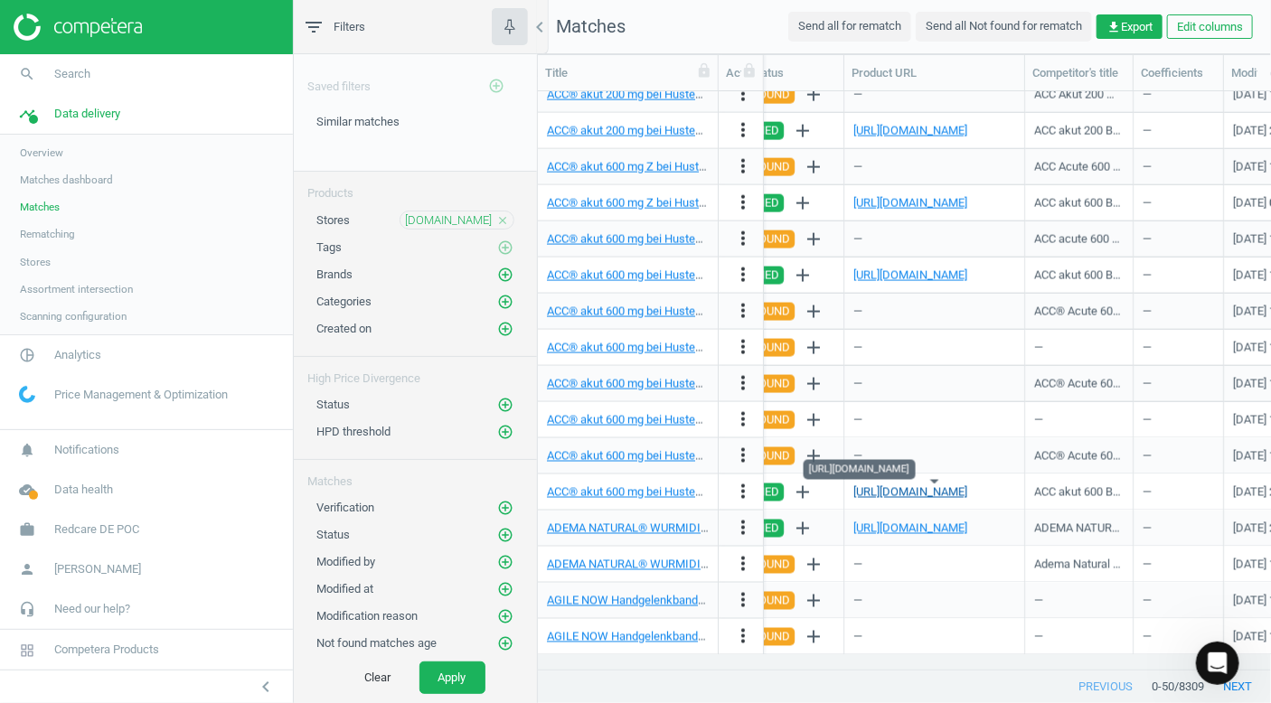
click at [922, 492] on link "[URL][DOMAIN_NAME]" at bounding box center [910, 492] width 114 height 14
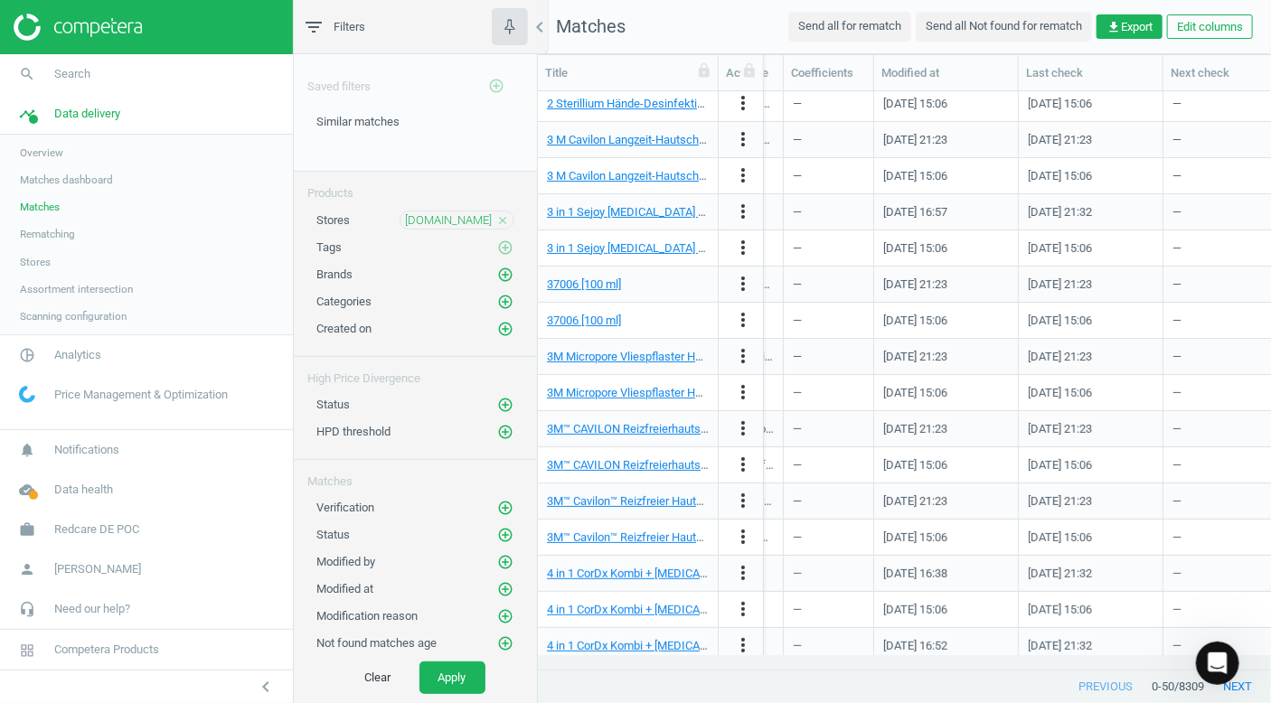
scroll to position [0, 0]
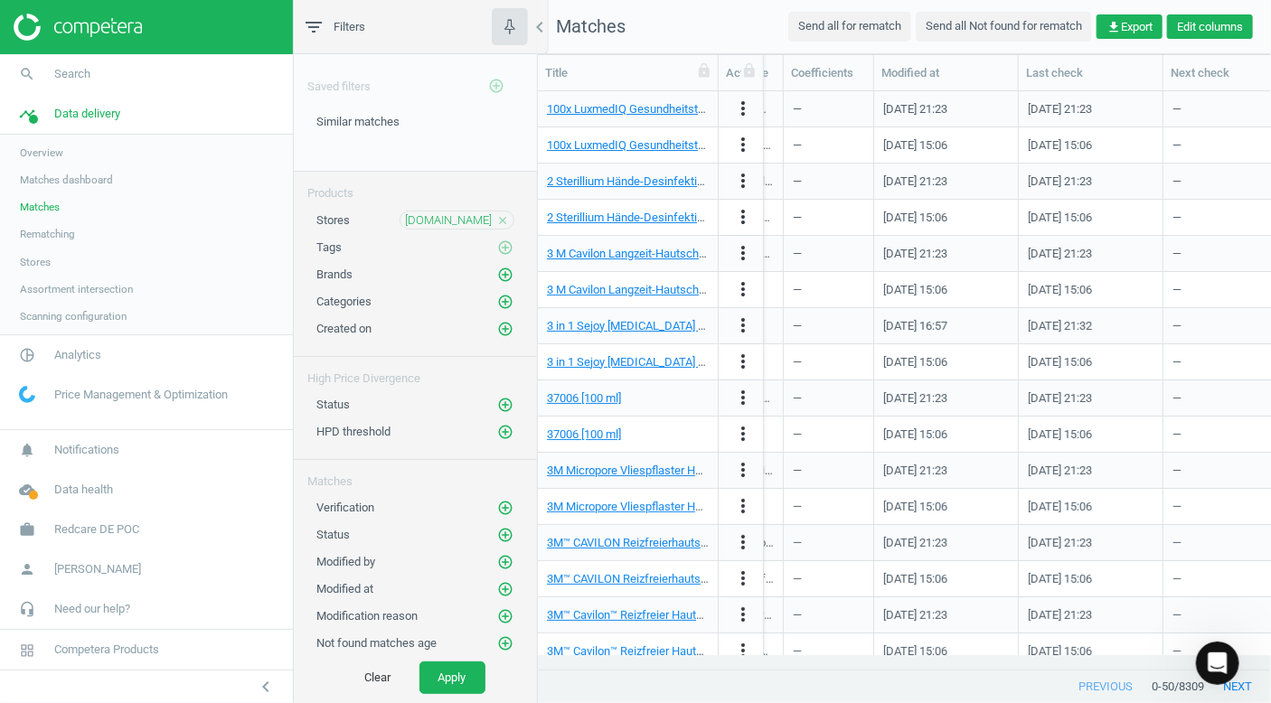
click at [1195, 23] on button "Edit columns" at bounding box center [1210, 26] width 86 height 25
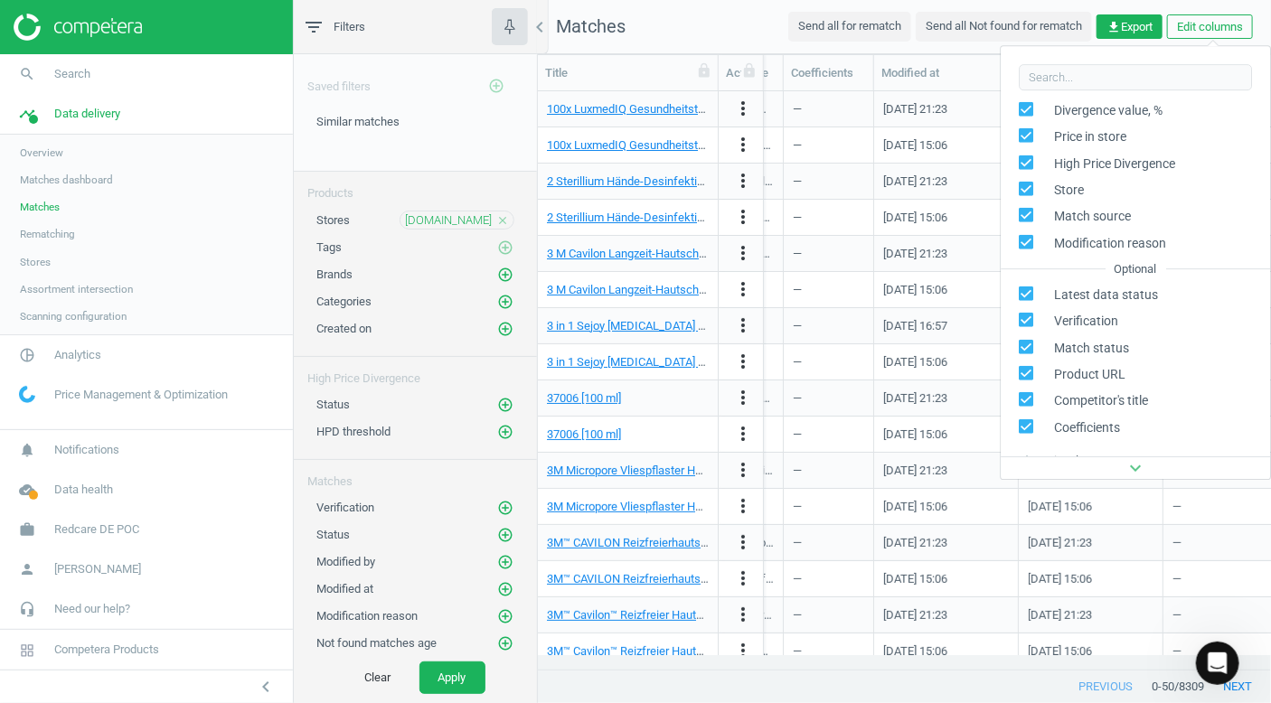
scroll to position [416, 0]
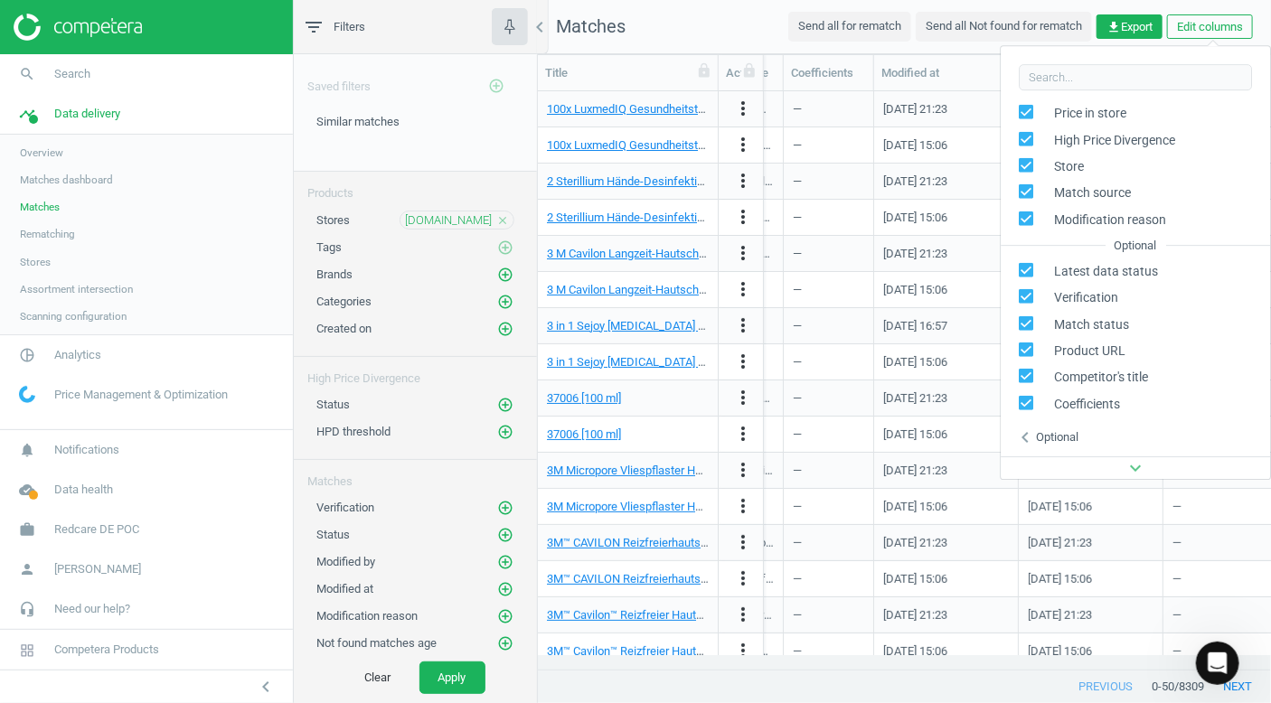
click at [1036, 434] on div "Optional" at bounding box center [1057, 437] width 42 height 16
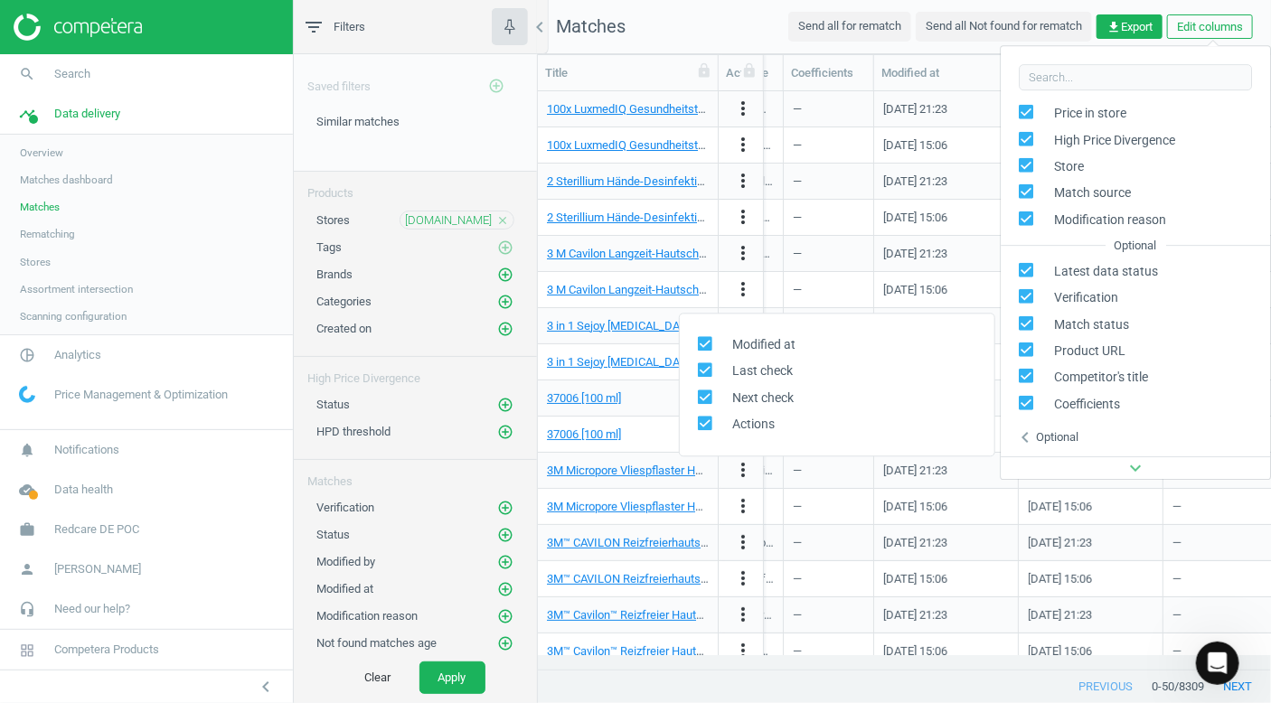
click at [1036, 434] on div "Optional" at bounding box center [1057, 437] width 42 height 16
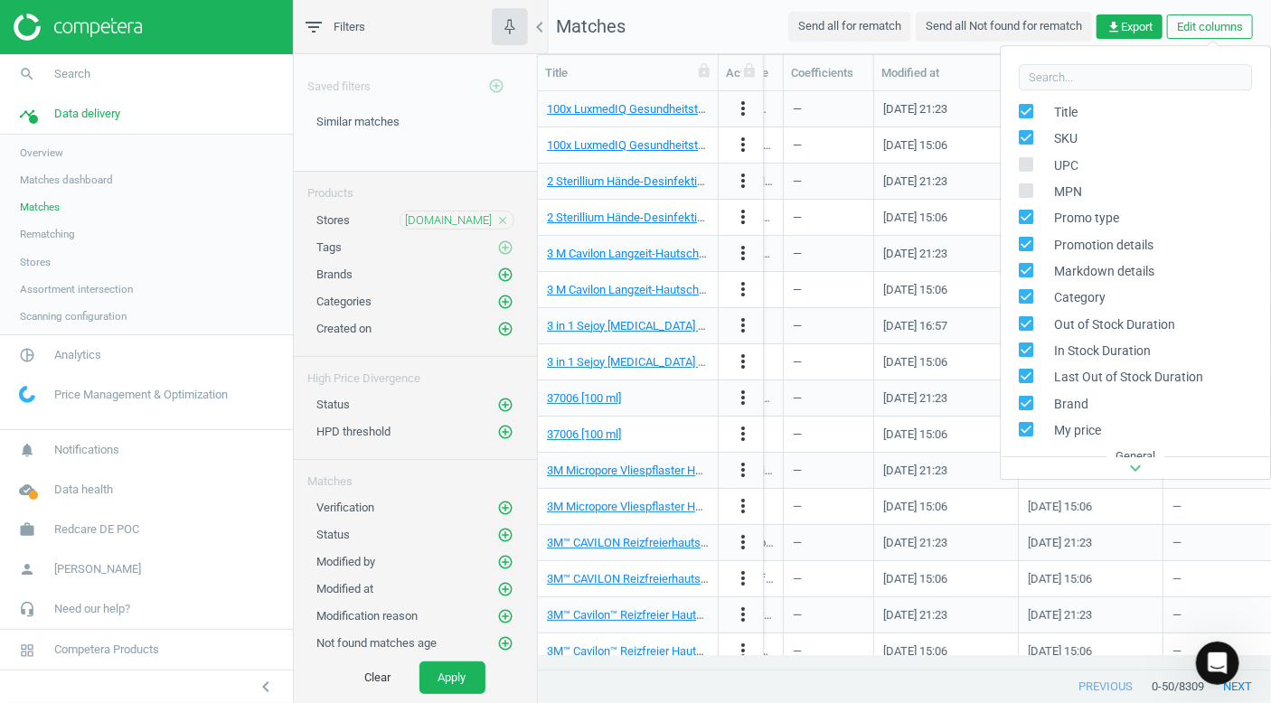
scroll to position [0, 0]
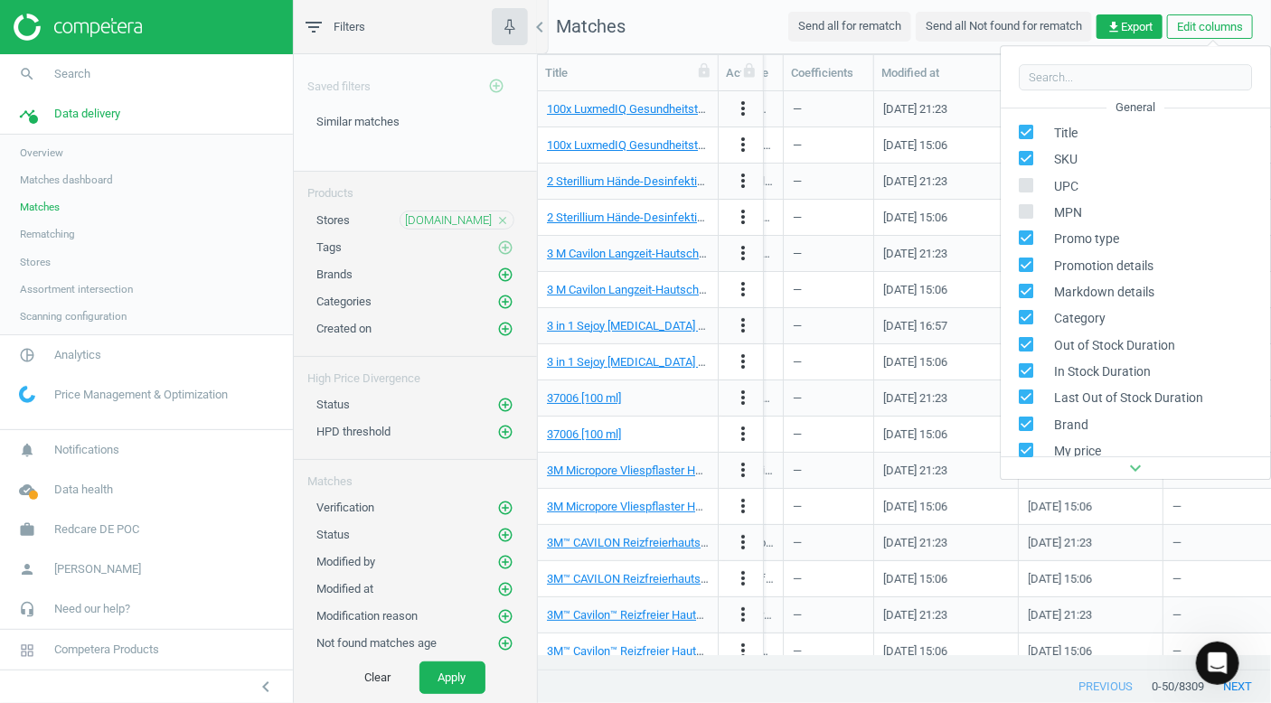
click at [691, 44] on nav "Matches Send all for rematch Send all Not found for rematch get_app Export Edit…" at bounding box center [904, 27] width 733 height 54
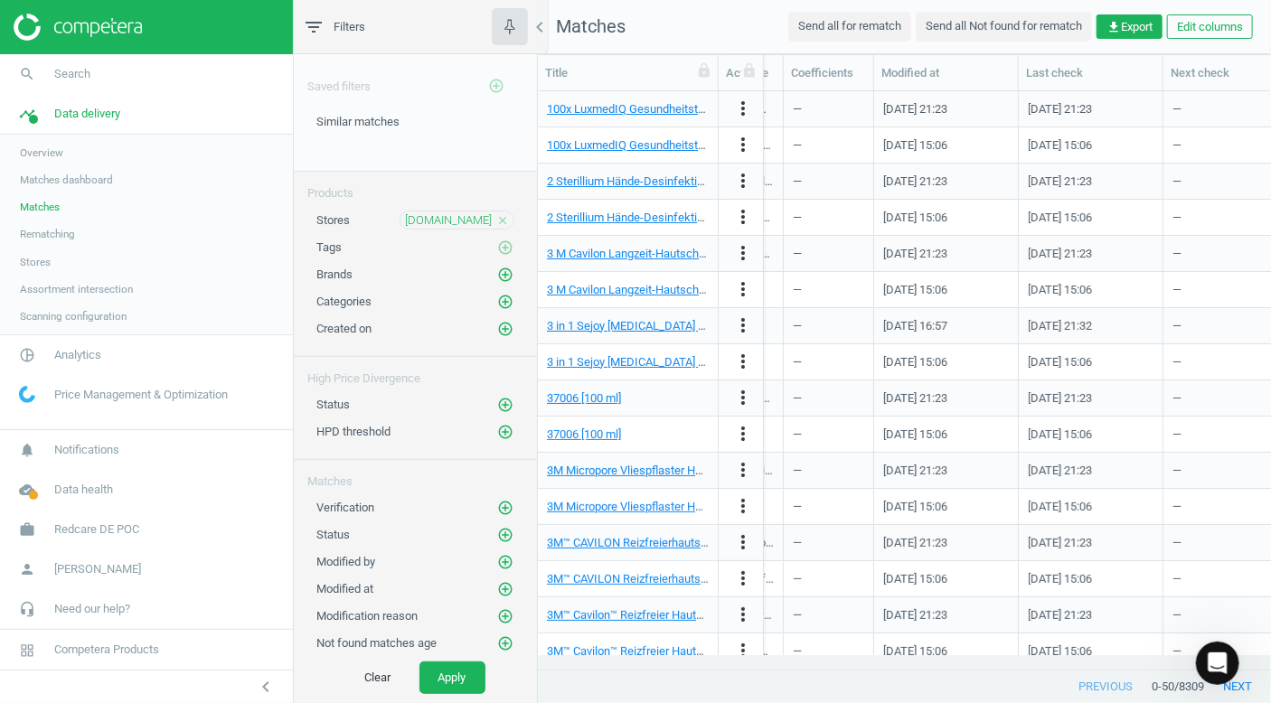
click at [318, 26] on icon "filter_list" at bounding box center [314, 27] width 22 height 22
click at [40, 203] on span "Matches" at bounding box center [40, 207] width 40 height 14
click at [49, 153] on span "Overview" at bounding box center [41, 153] width 43 height 14
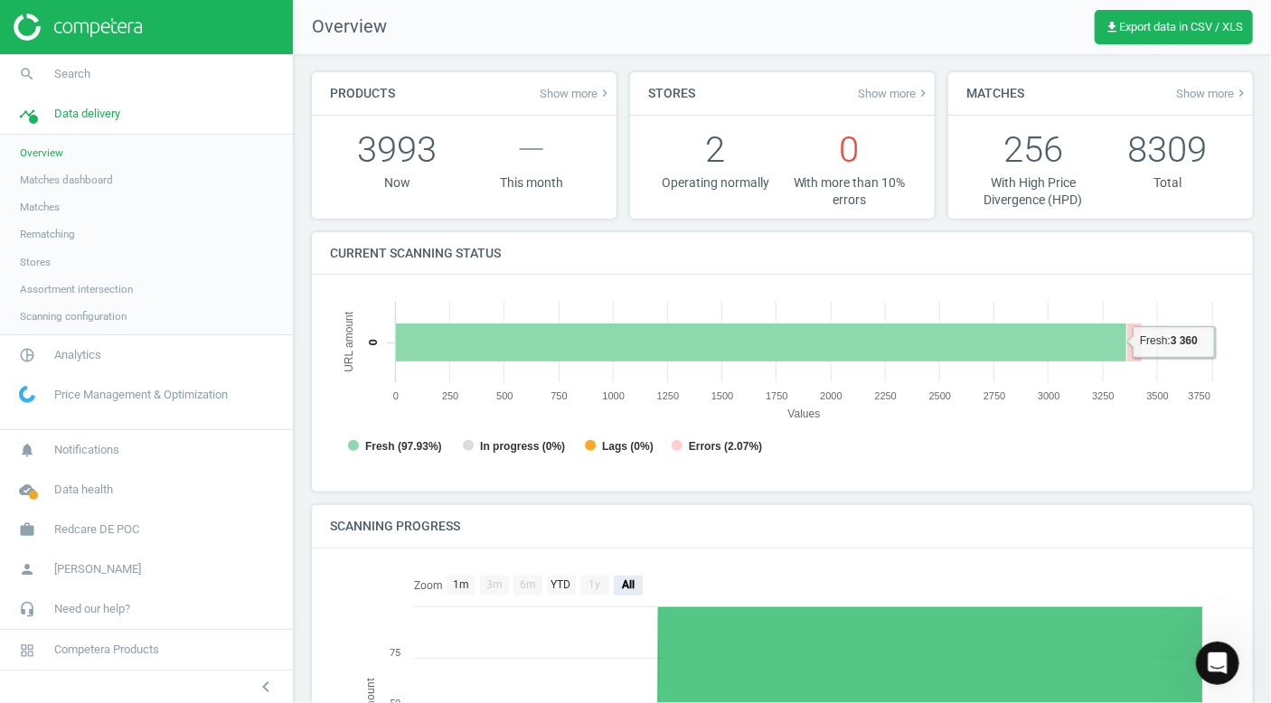
scroll to position [8, 8]
click at [1208, 29] on span "get_app Export data in CSV / XLS" at bounding box center [1174, 27] width 138 height 14
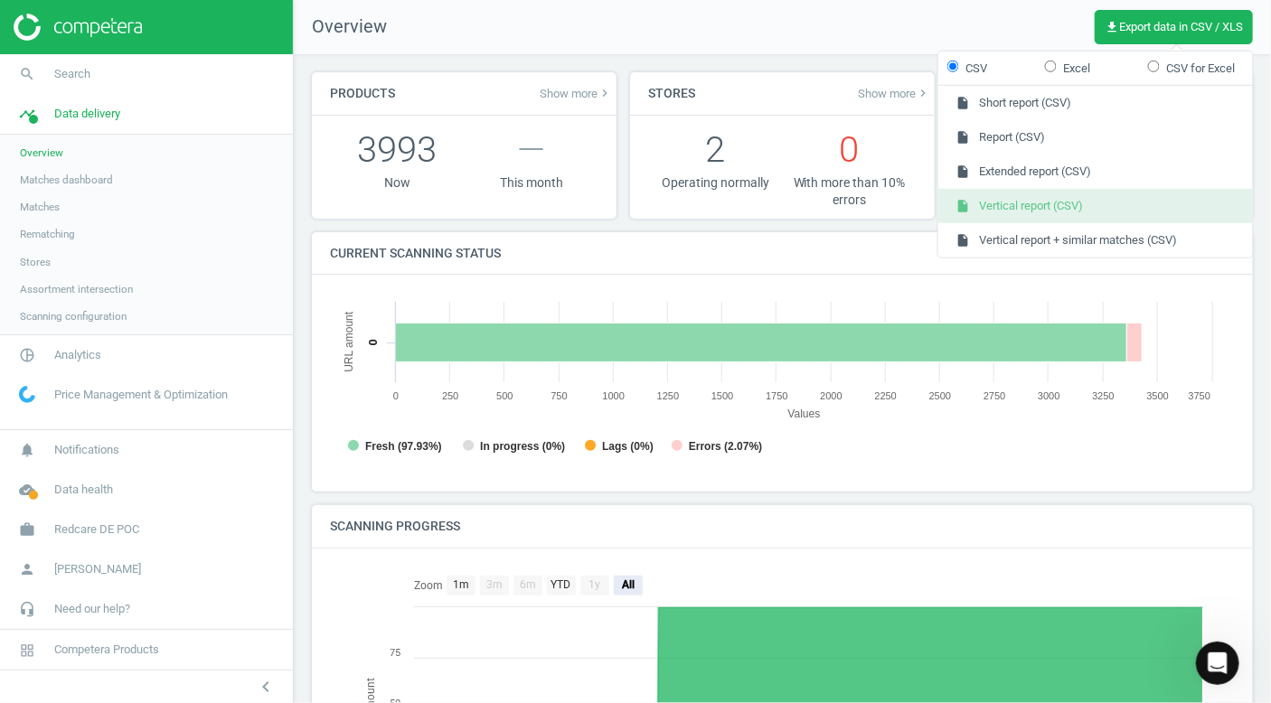
click at [1073, 207] on button "insert_drive_file Vertical report (CSV)" at bounding box center [1095, 206] width 315 height 34
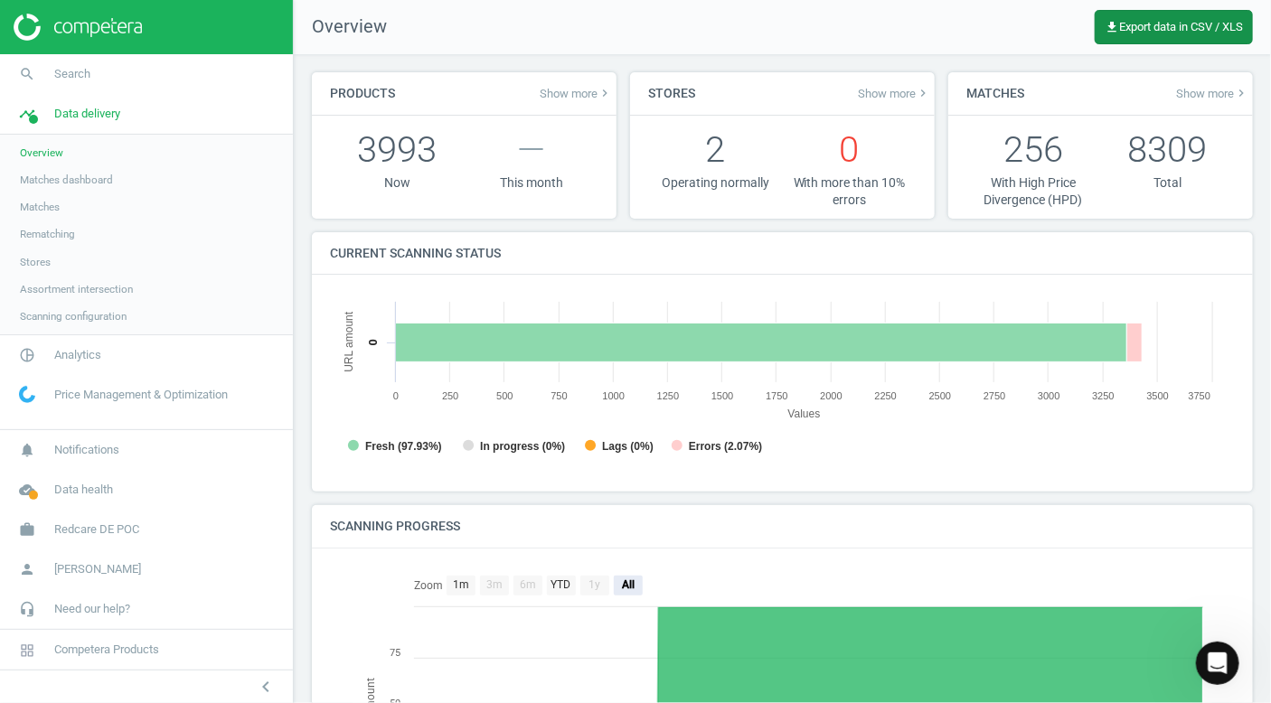
click at [1180, 31] on span "get_app Export data in CSV / XLS" at bounding box center [1174, 27] width 138 height 14
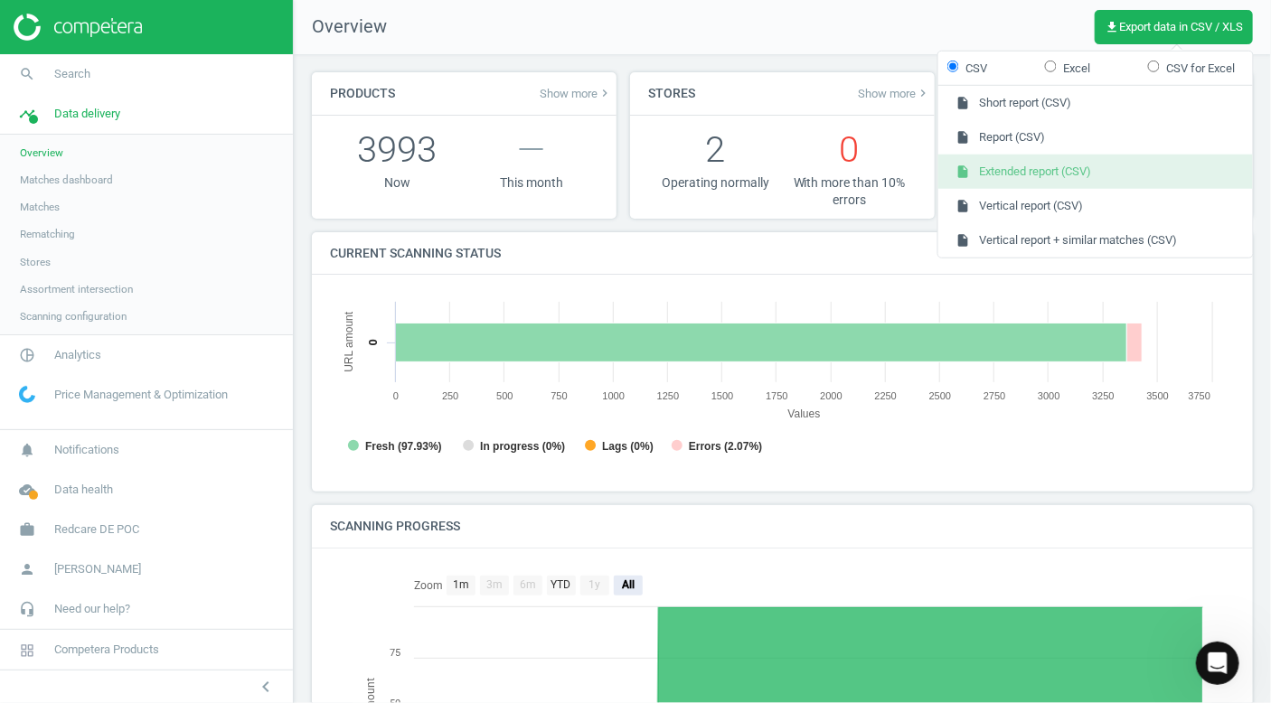
click at [1060, 171] on button "insert_drive_file Extended report (CSV)" at bounding box center [1095, 172] width 315 height 34
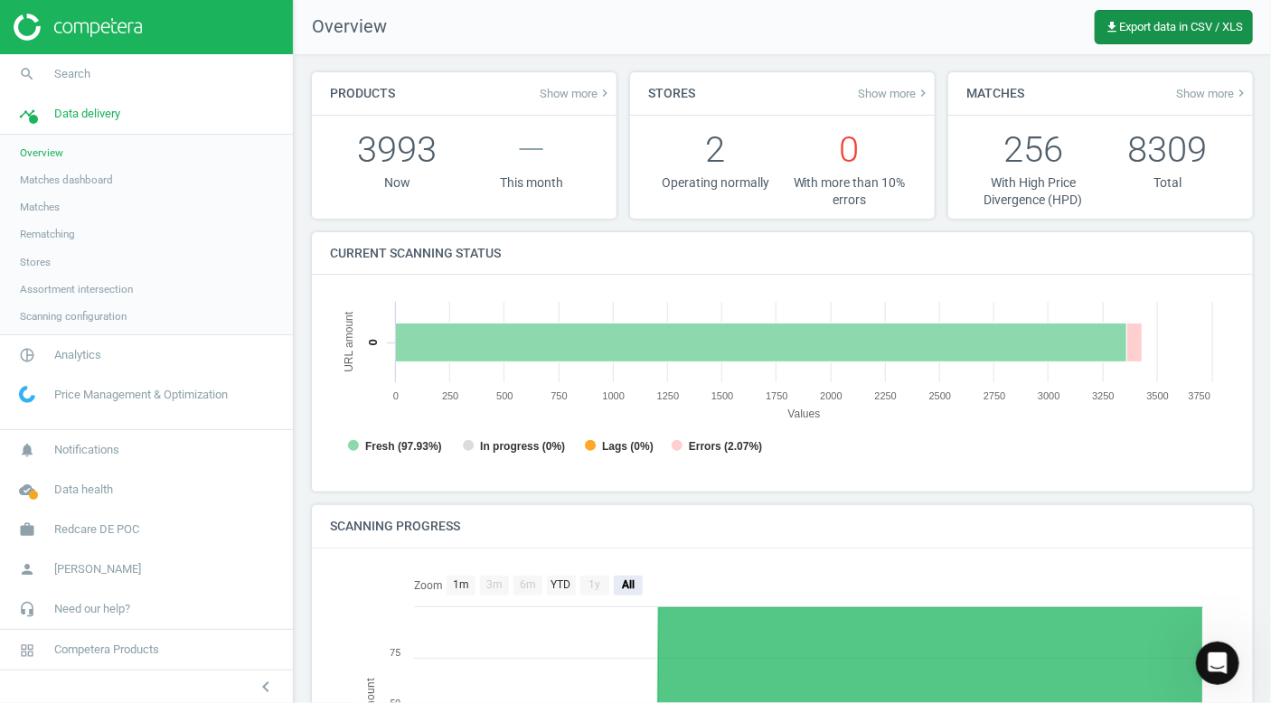
click at [1160, 26] on span "get_app Export data in CSV / XLS" at bounding box center [1174, 27] width 138 height 14
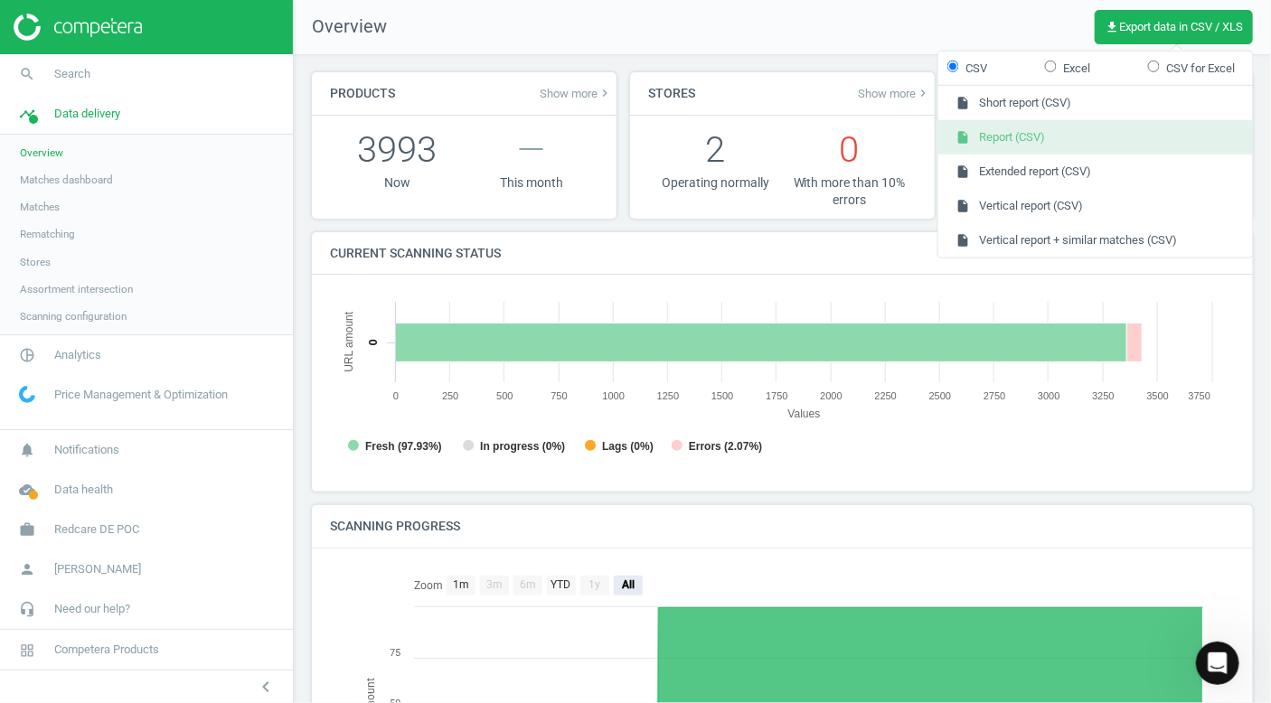
click at [1007, 134] on button "insert_drive_file Report (CSV)" at bounding box center [1095, 137] width 315 height 34
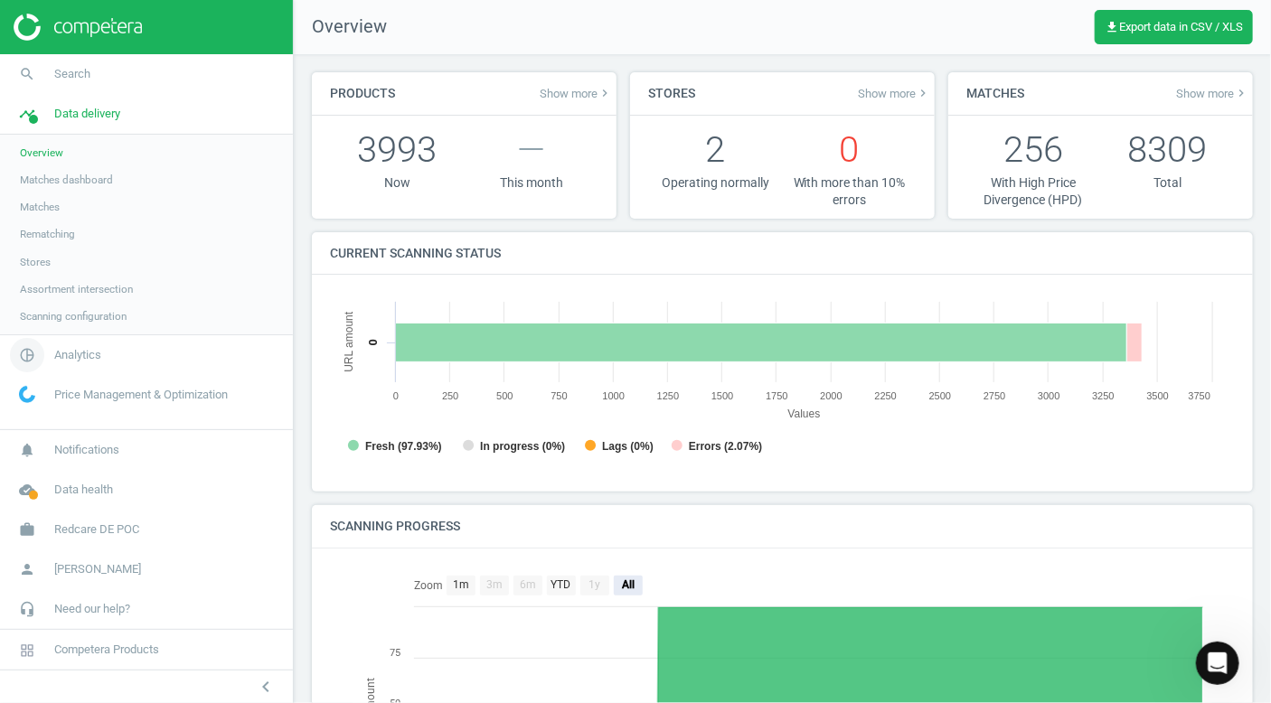
click at [87, 366] on link "pie_chart_outlined Analytics" at bounding box center [146, 355] width 293 height 40
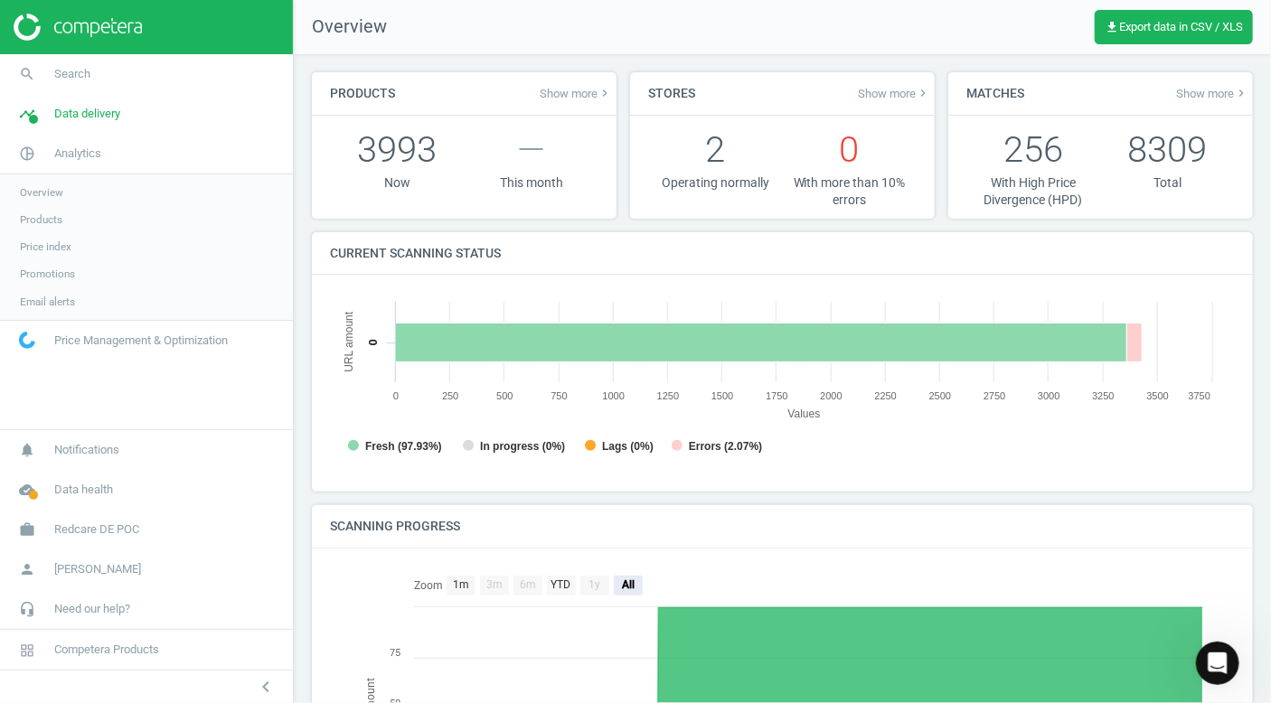
click at [87, 193] on link "Overview" at bounding box center [146, 192] width 293 height 27
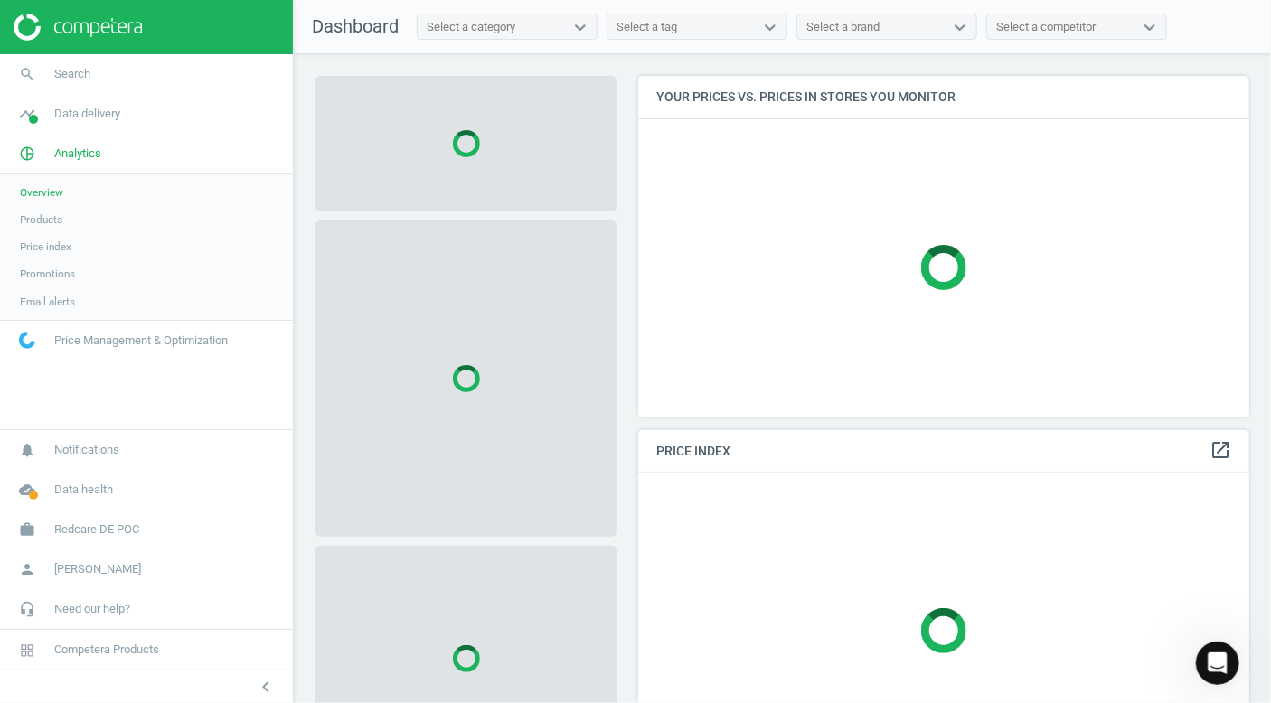
scroll to position [368, 626]
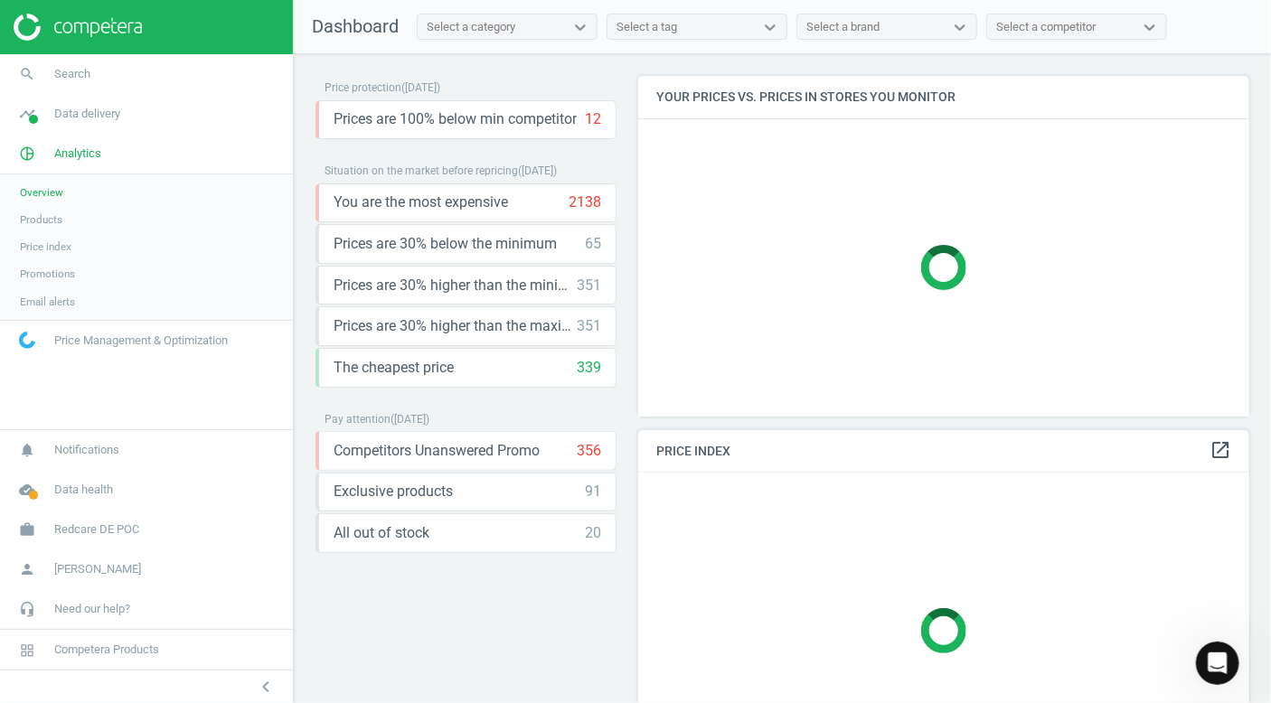
click at [72, 229] on link "Products" at bounding box center [146, 219] width 293 height 27
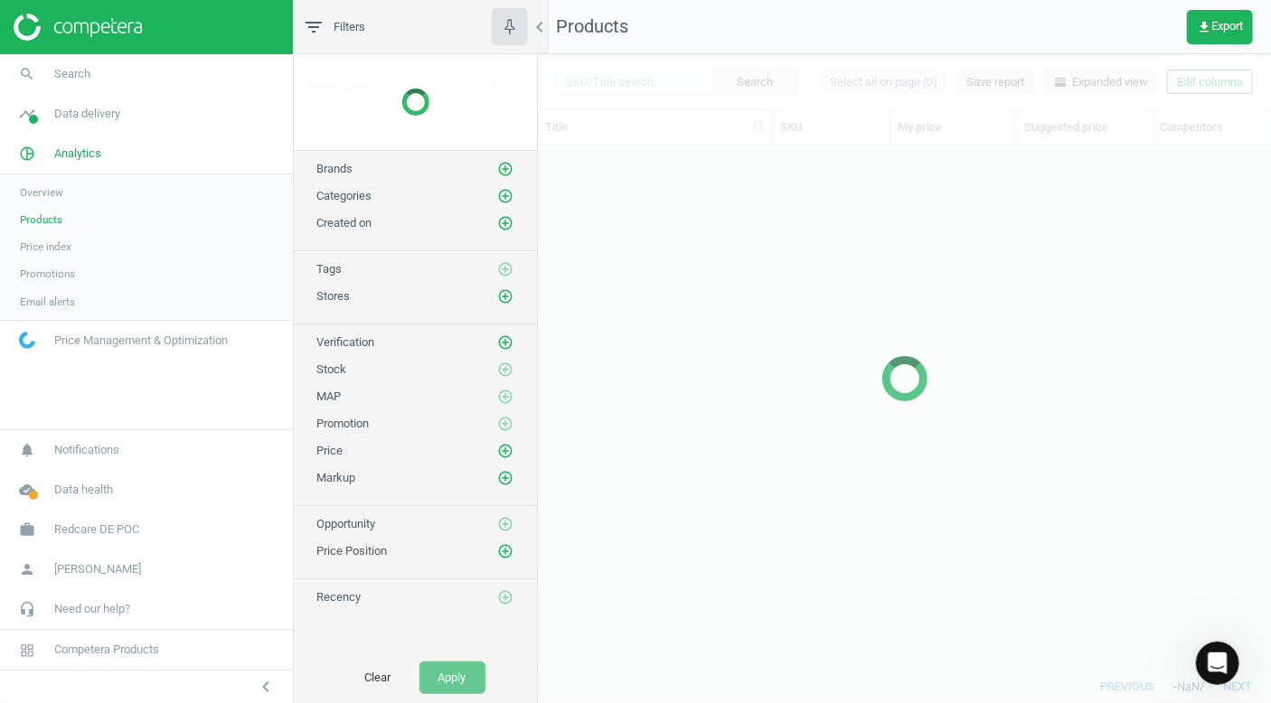
scroll to position [496, 720]
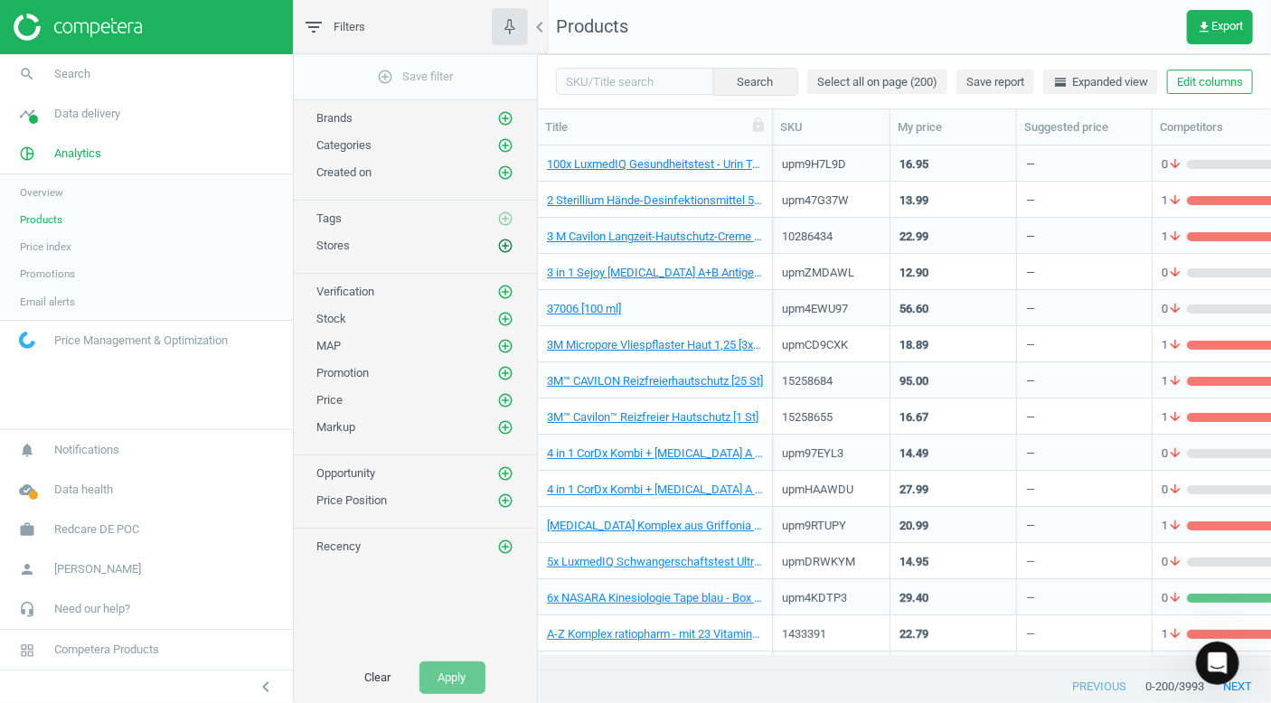
click at [506, 244] on icon "add_circle_outline" at bounding box center [505, 246] width 16 height 16
